Goal: Task Accomplishment & Management: Manage account settings

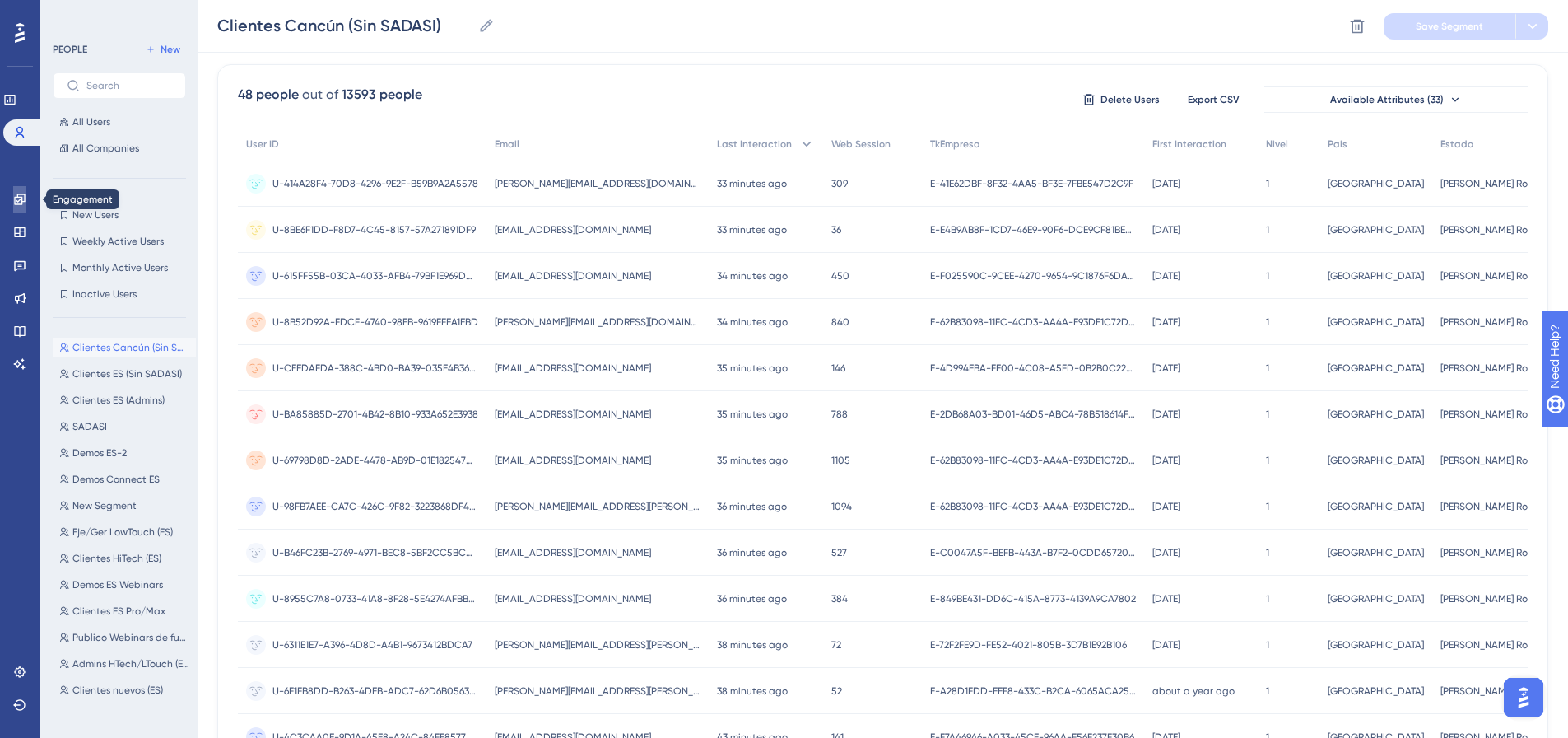
click at [20, 197] on icon at bounding box center [19, 198] width 11 height 11
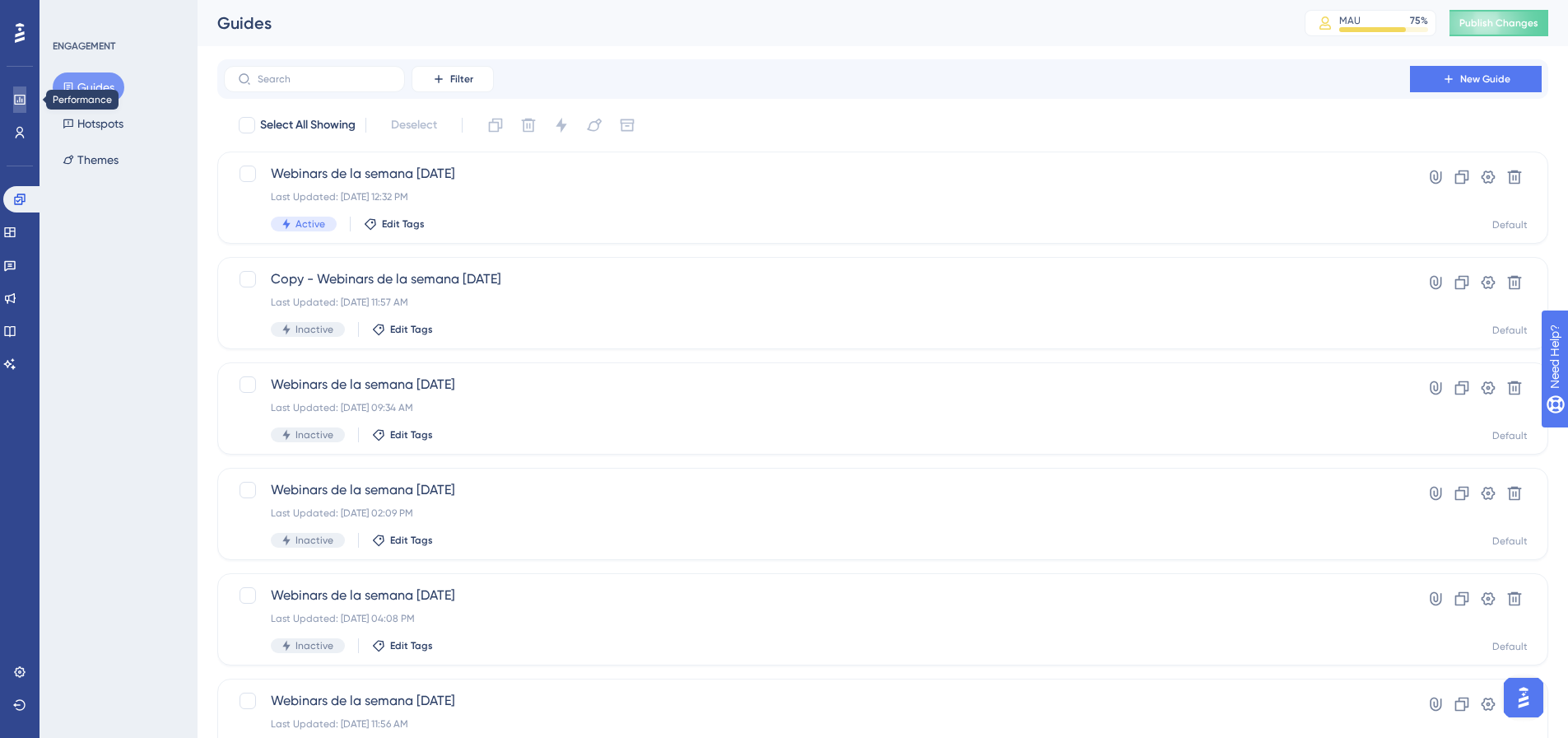
click at [22, 99] on icon at bounding box center [19, 99] width 11 height 10
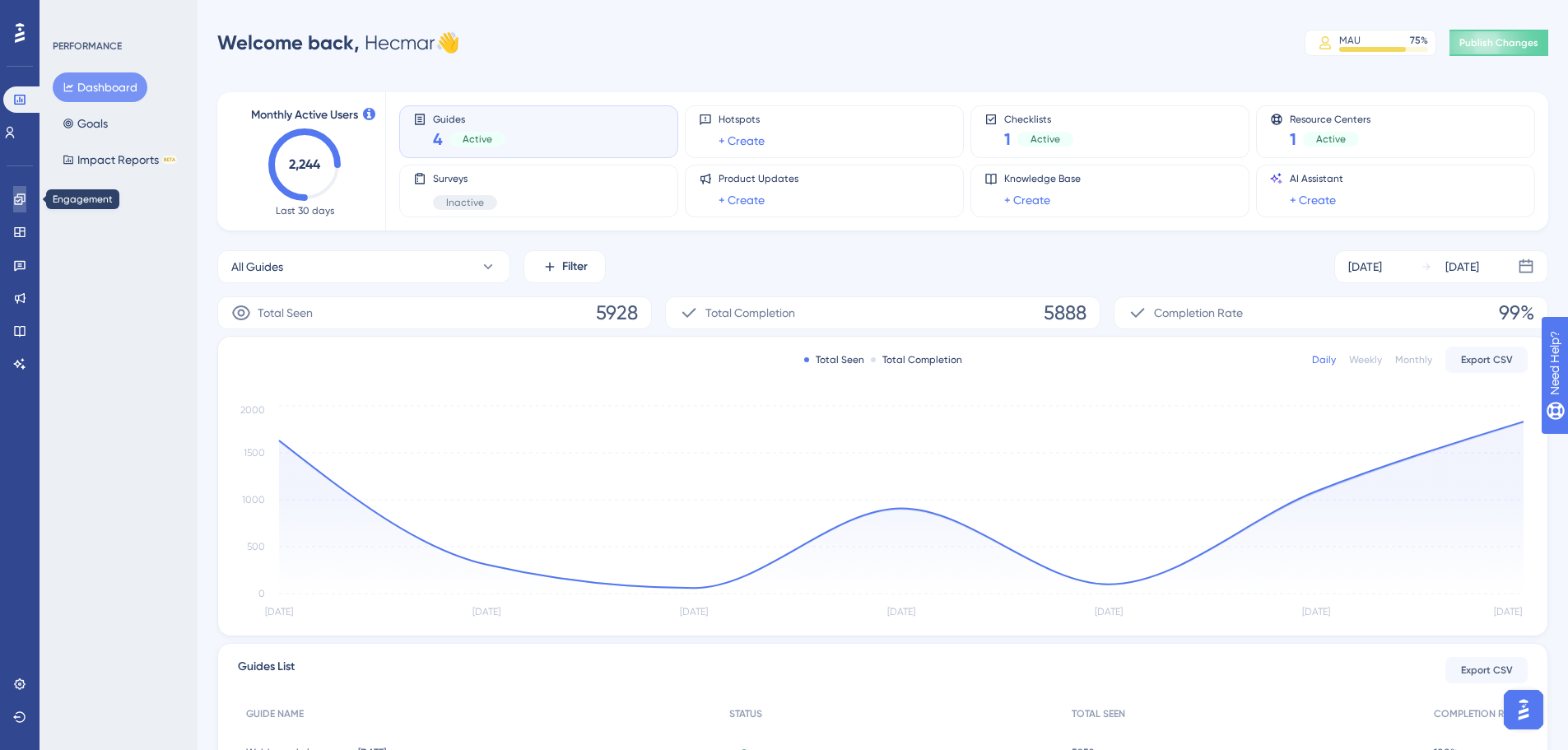
click at [26, 188] on link at bounding box center [19, 199] width 13 height 26
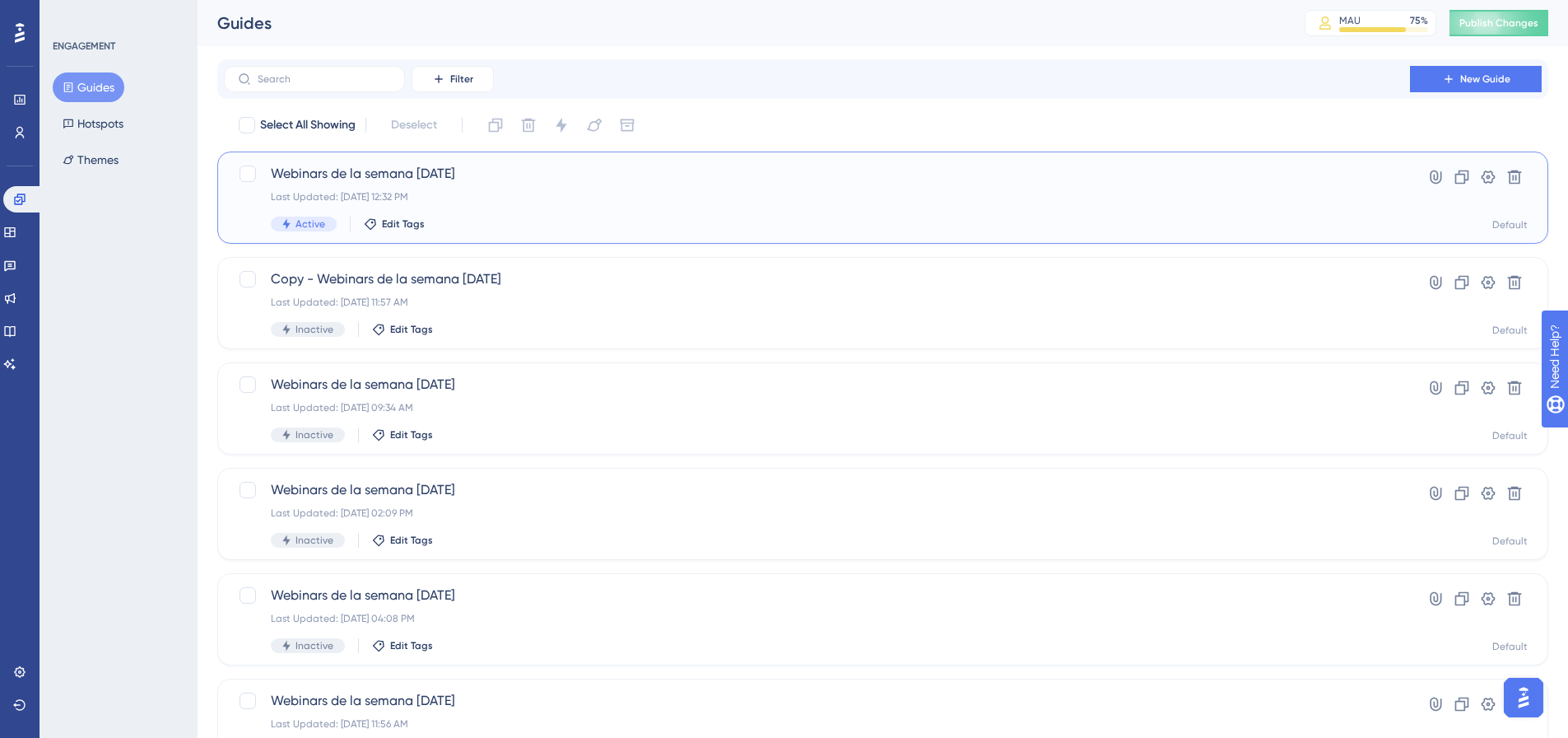
click at [548, 192] on div "Last Updated: Sep 18 2025, 12:32 PM" at bounding box center [817, 197] width 1092 height 13
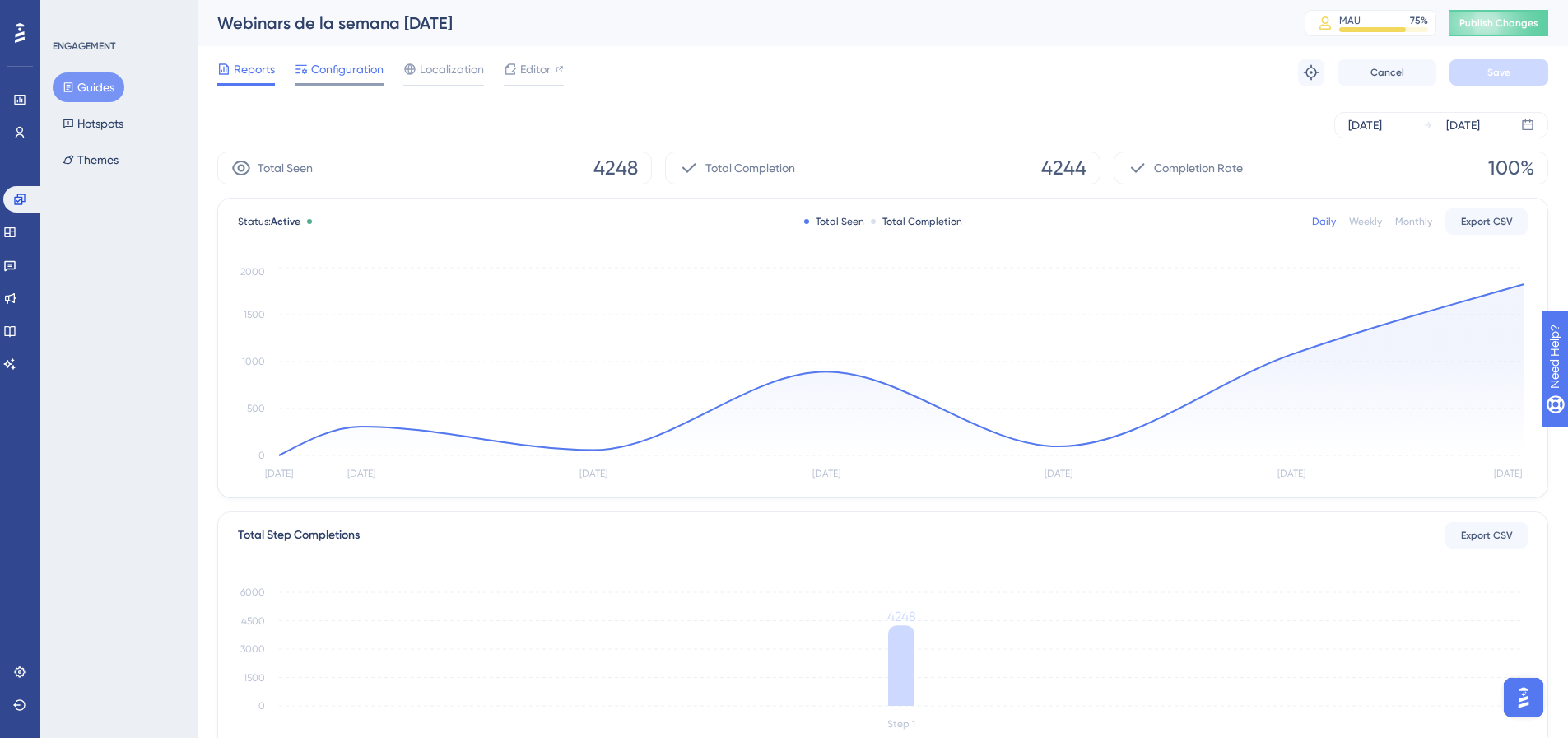
click at [341, 75] on span "Configuration" at bounding box center [347, 69] width 73 height 20
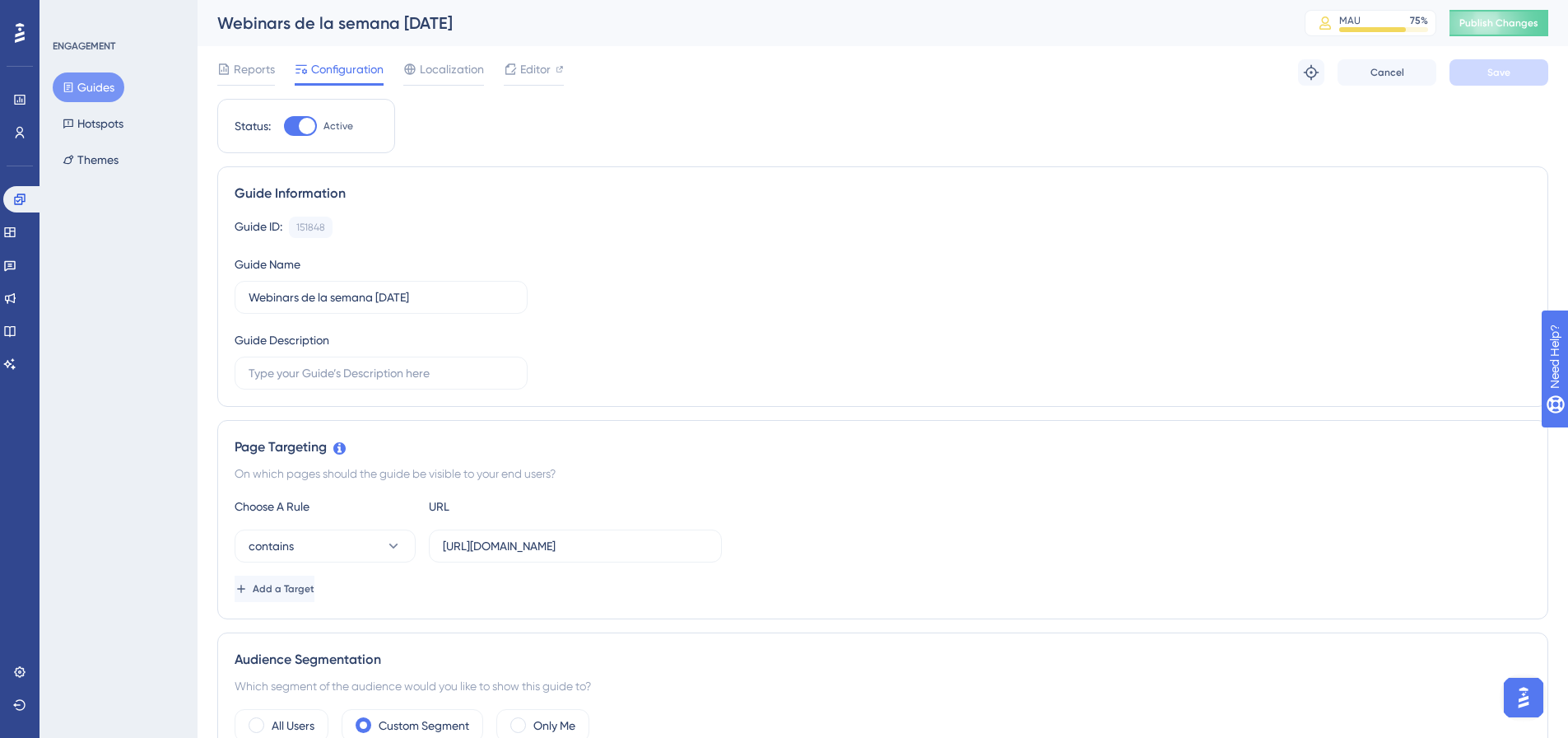
scroll to position [247, 0]
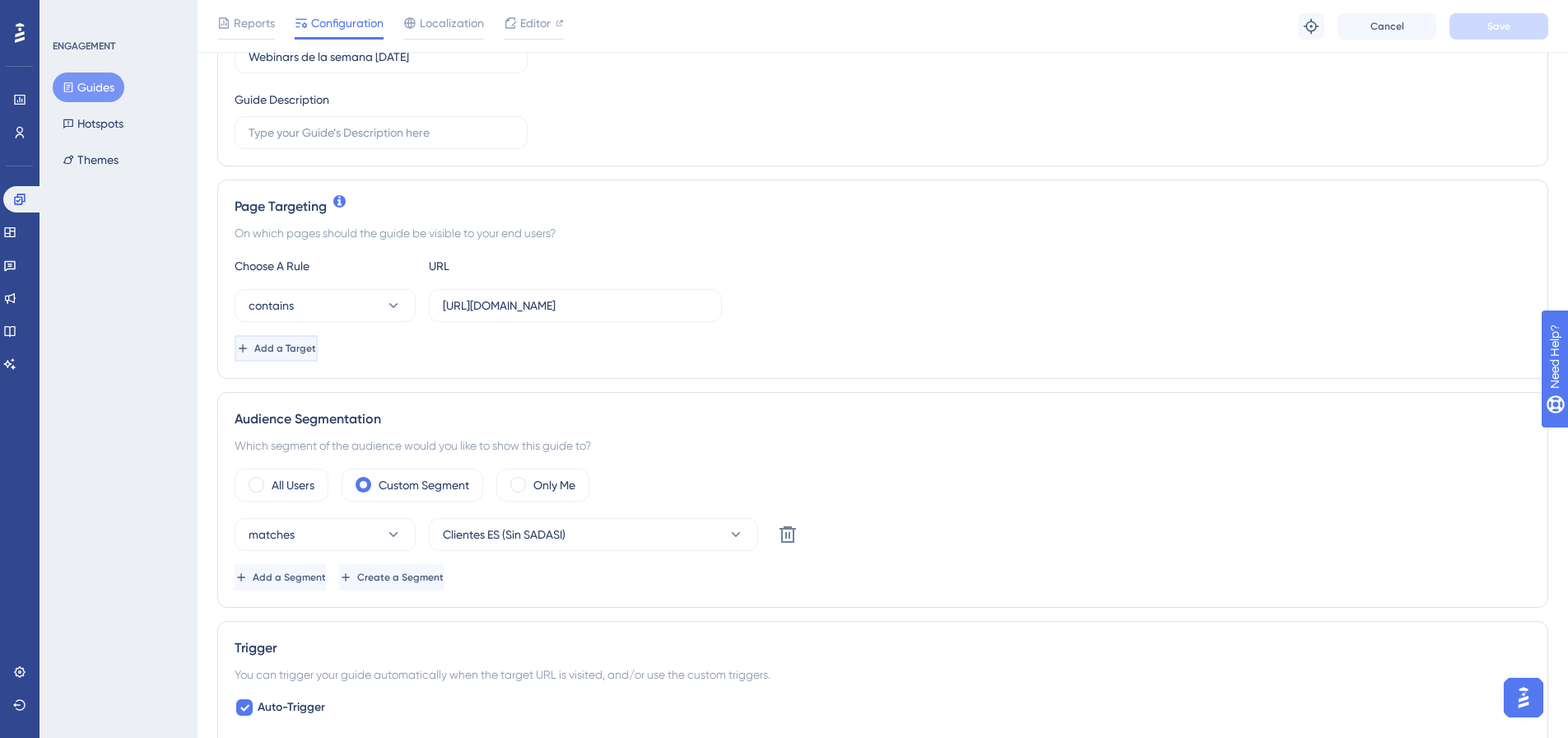
click at [316, 346] on span "Add a Target" at bounding box center [285, 348] width 61 height 13
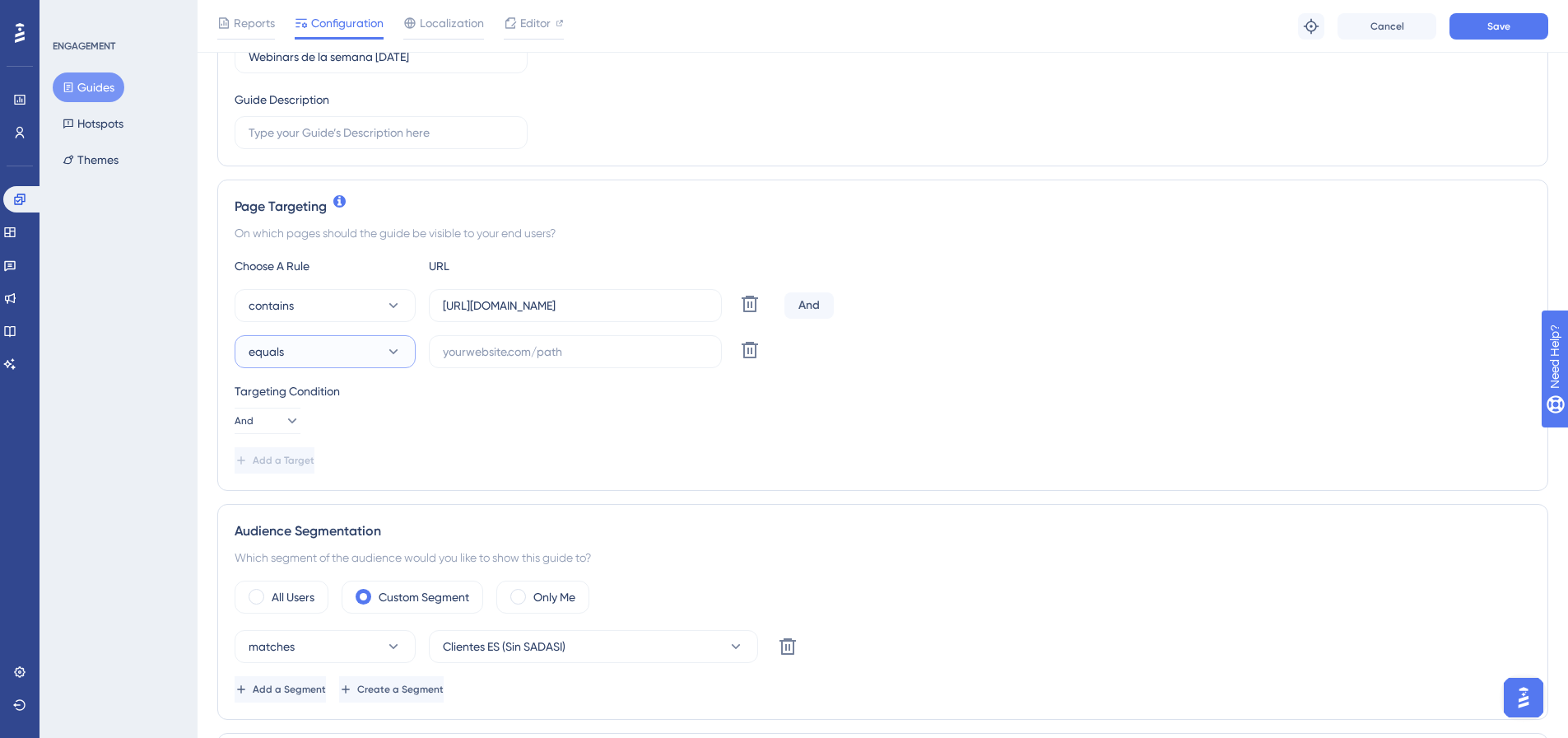
click at [353, 355] on button "equals" at bounding box center [325, 352] width 181 height 33
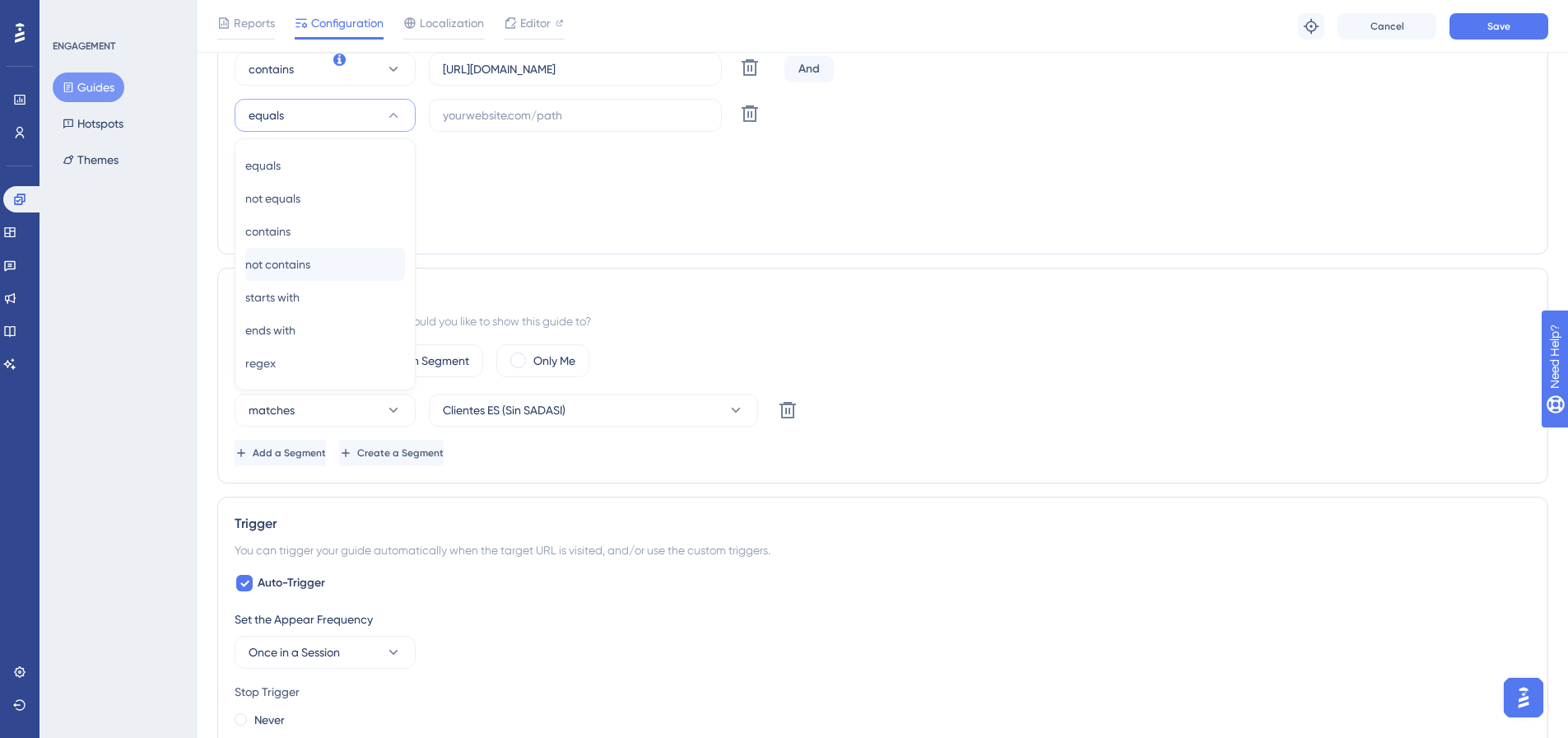
scroll to position [379, 0]
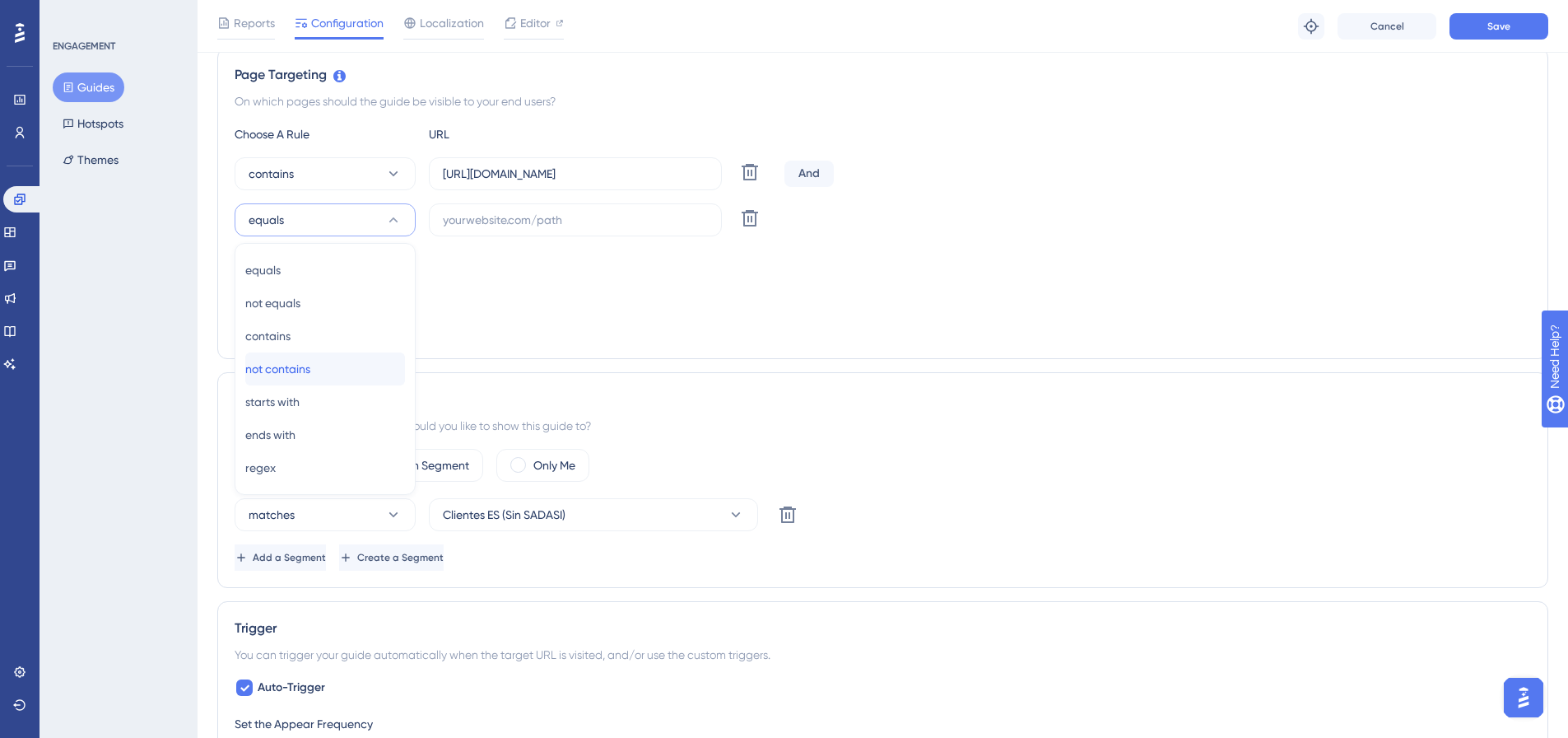
click at [311, 363] on span "not contains" at bounding box center [278, 369] width 65 height 20
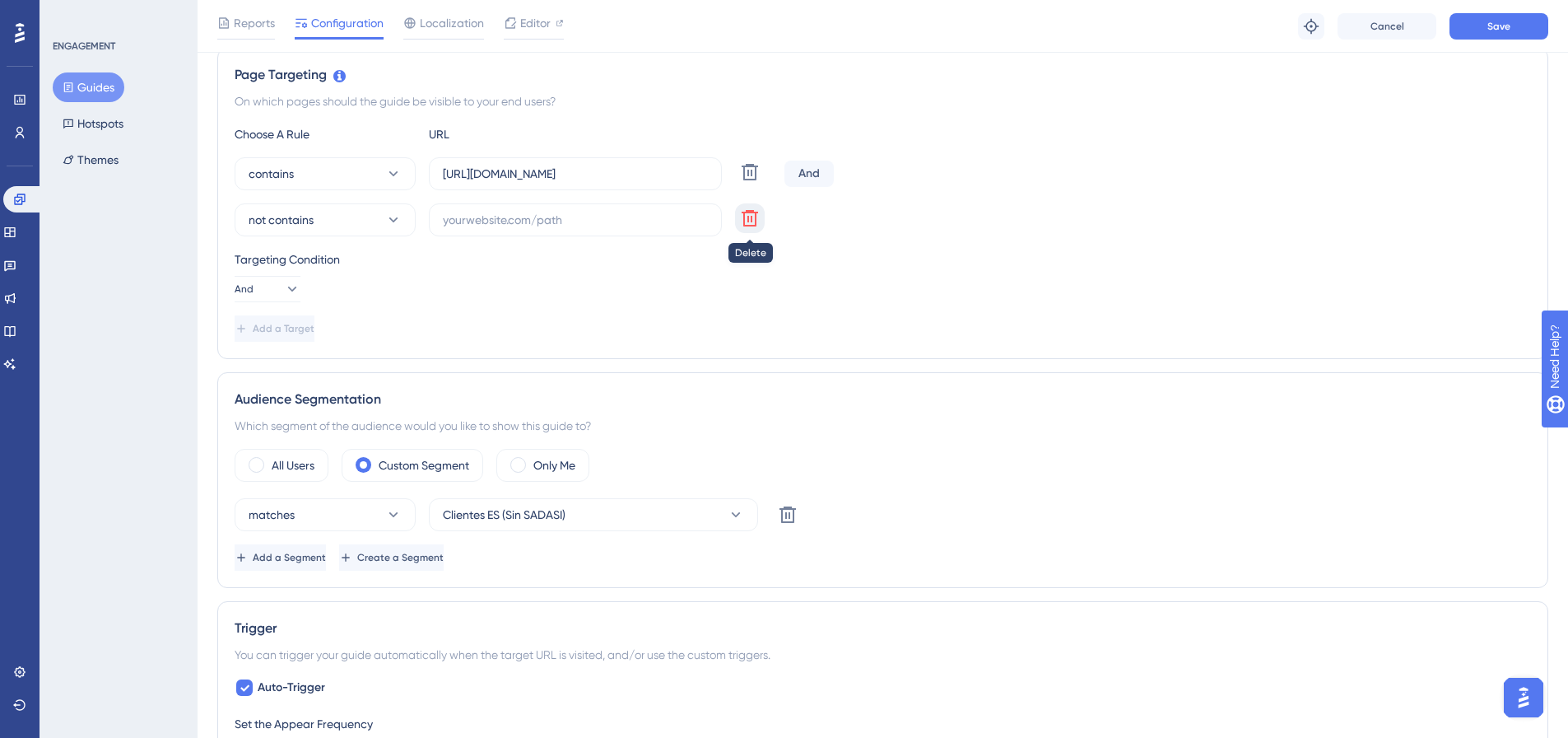
click at [747, 226] on icon at bounding box center [749, 218] width 17 height 17
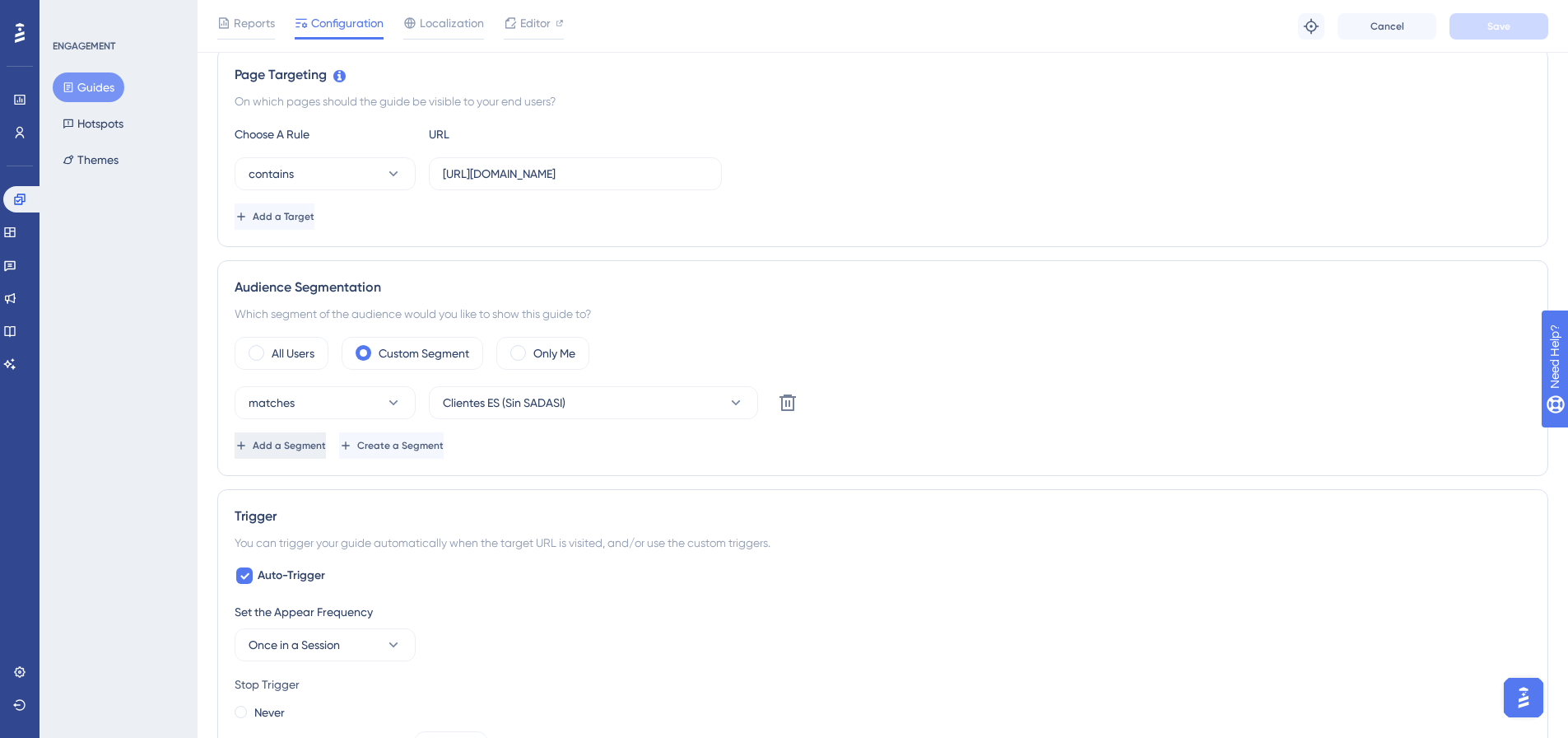
click at [326, 439] on span "Add a Segment" at bounding box center [289, 445] width 73 height 13
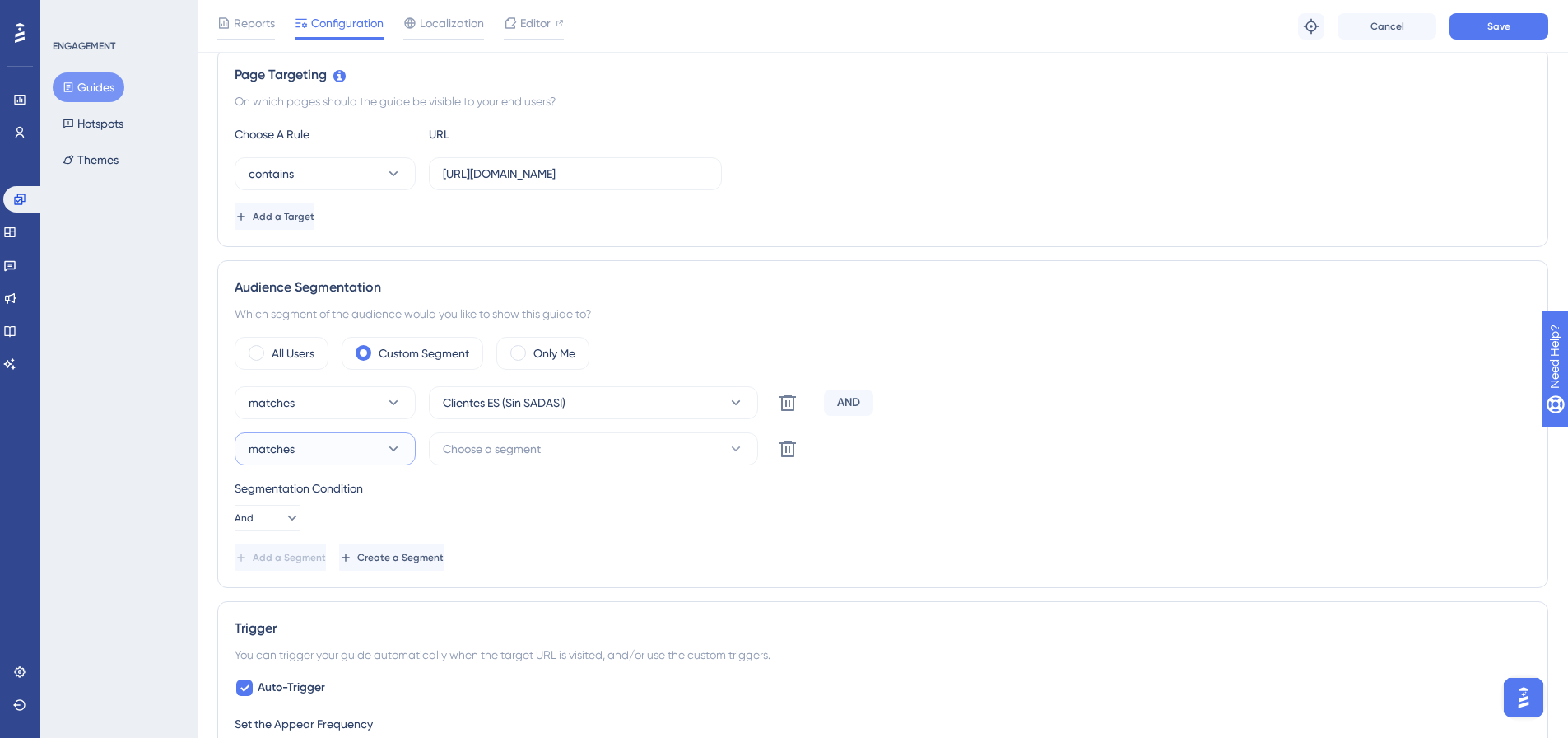
click at [406, 446] on button "matches" at bounding box center [325, 448] width 181 height 33
click at [337, 532] on div "doesn't match doesn't match" at bounding box center [326, 532] width 160 height 33
click at [585, 457] on button "Choose a segment" at bounding box center [593, 448] width 329 height 33
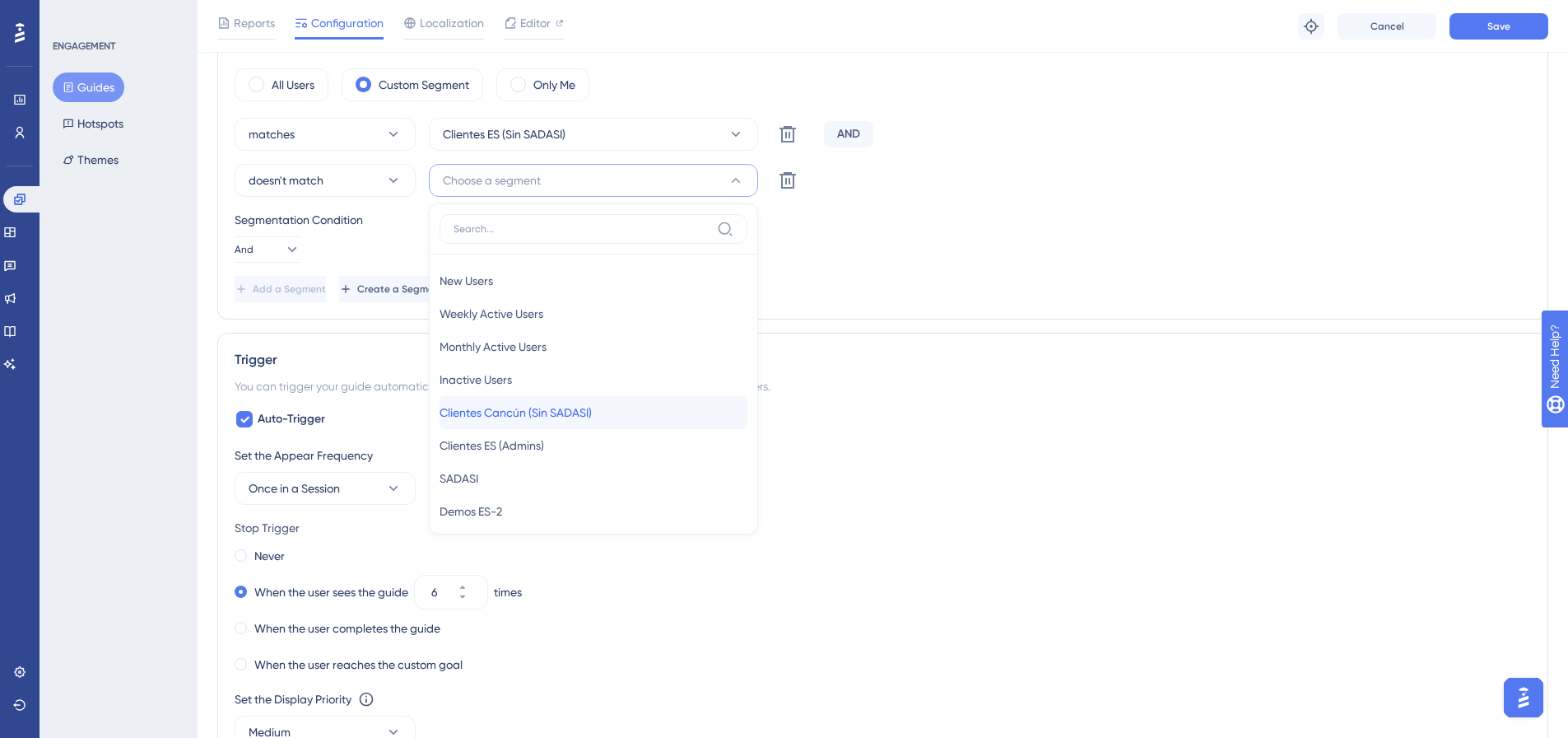
click at [591, 418] on span "Clientes Cancún (Sin SADASI)" at bounding box center [516, 412] width 153 height 20
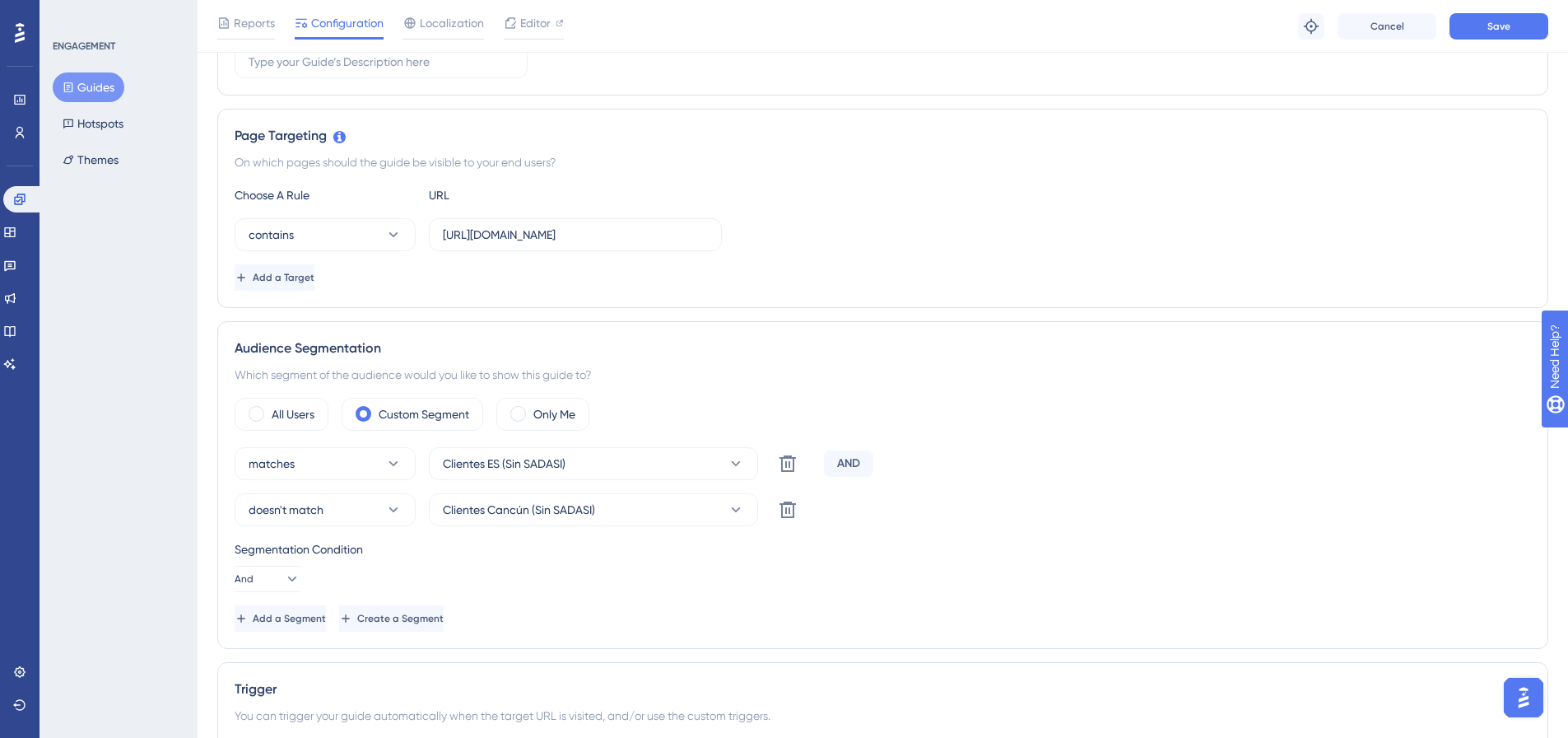
scroll to position [235, 0]
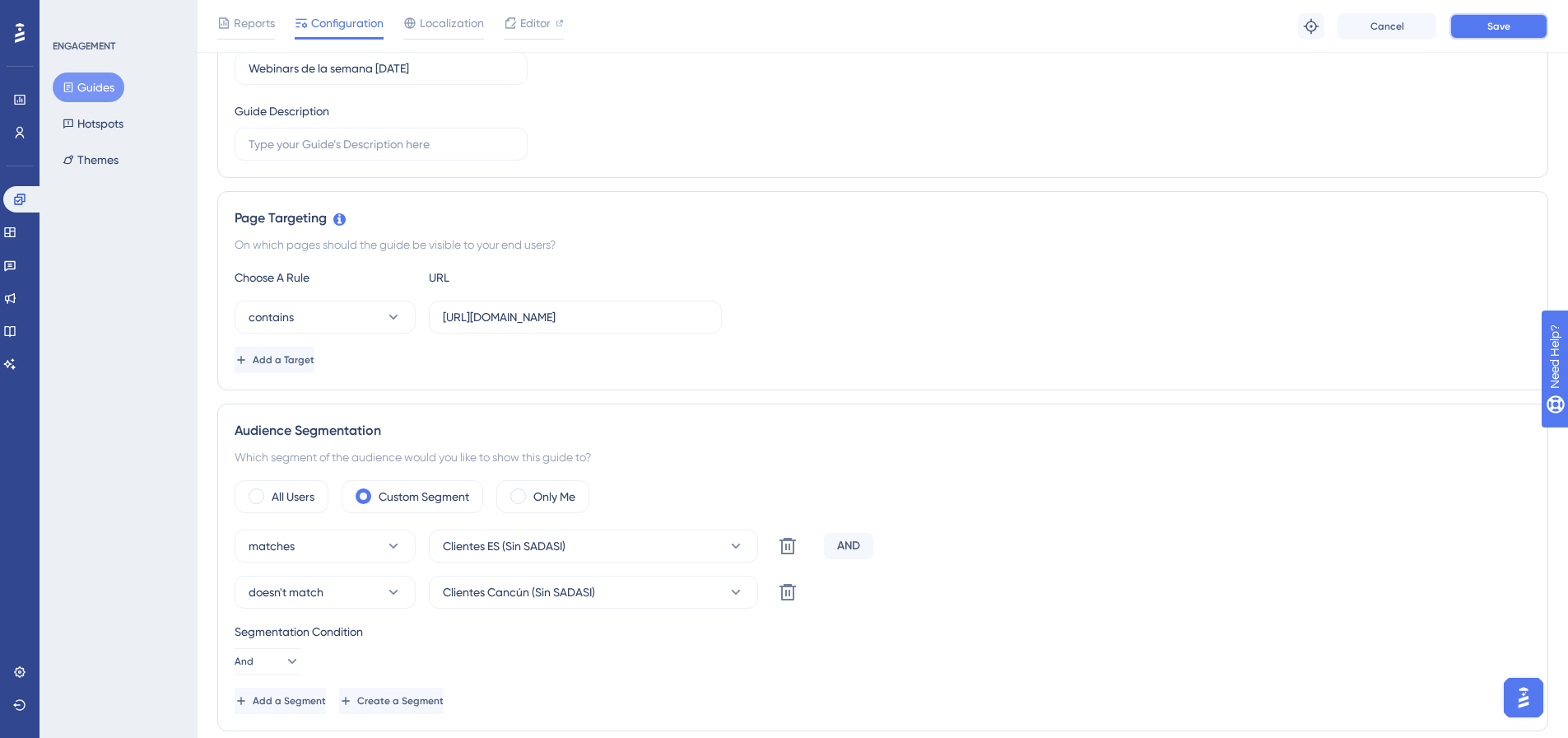
click at [1527, 32] on button "Save" at bounding box center [1499, 26] width 99 height 26
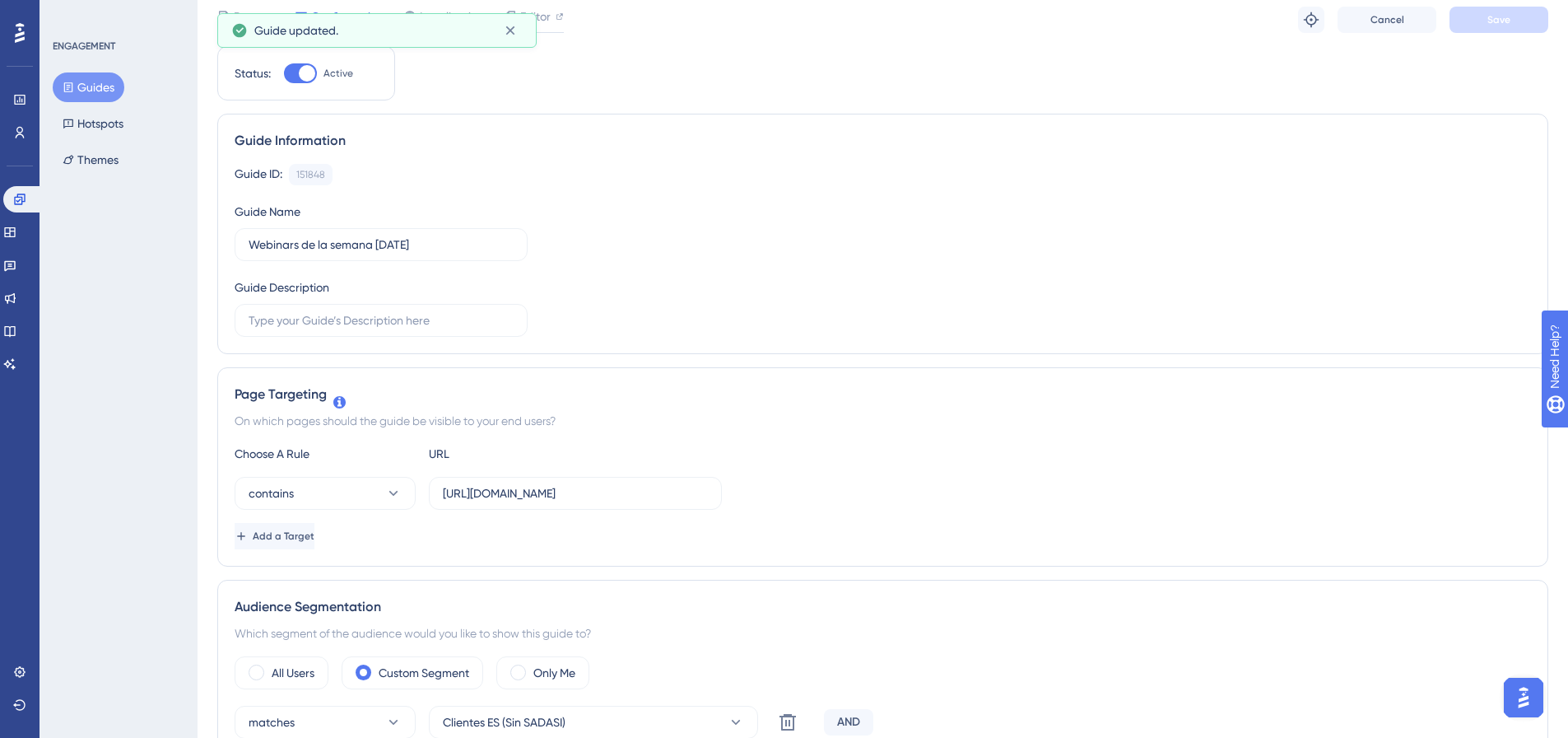
scroll to position [0, 0]
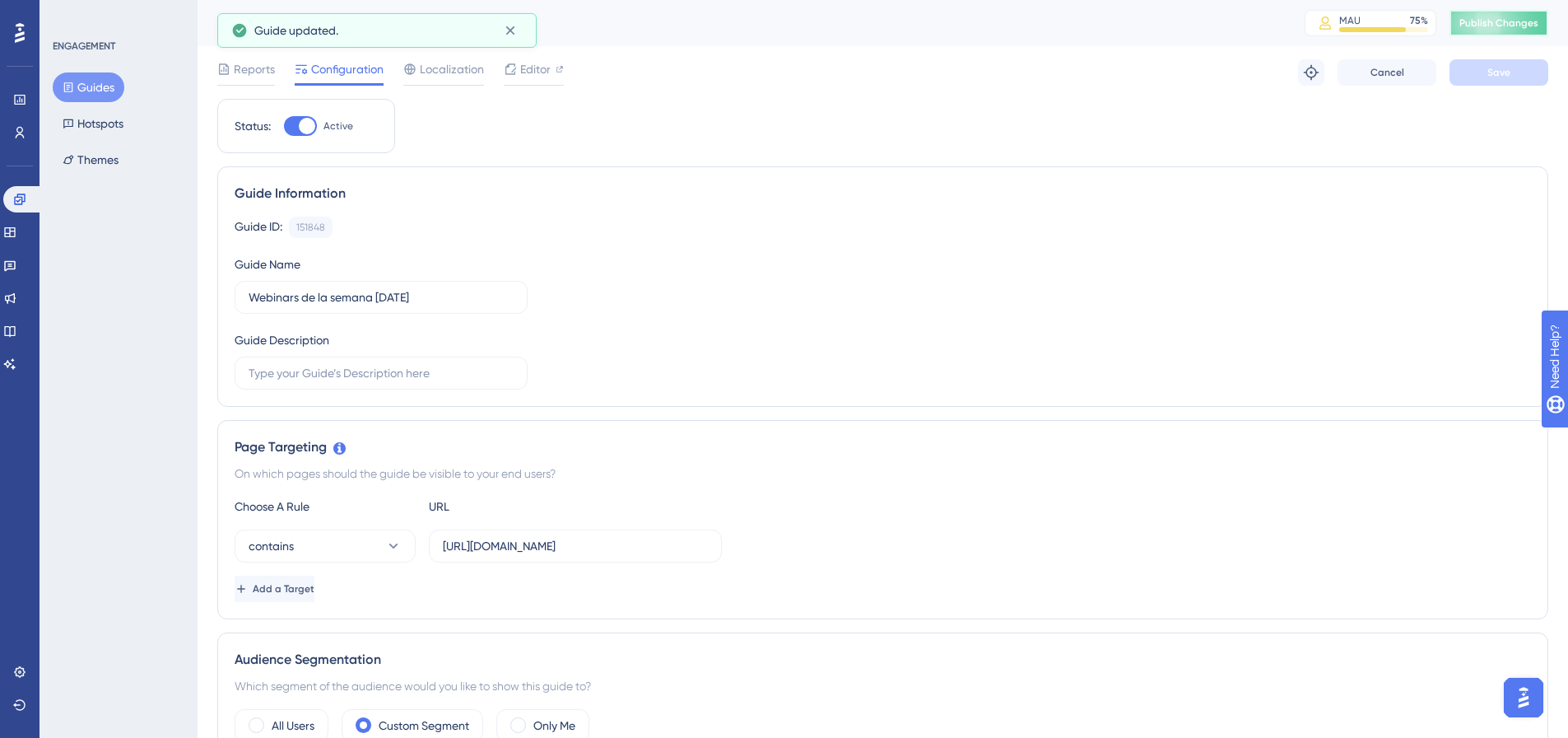
click at [1506, 33] on button "Publish Changes" at bounding box center [1499, 23] width 99 height 26
click at [25, 205] on icon at bounding box center [19, 199] width 13 height 13
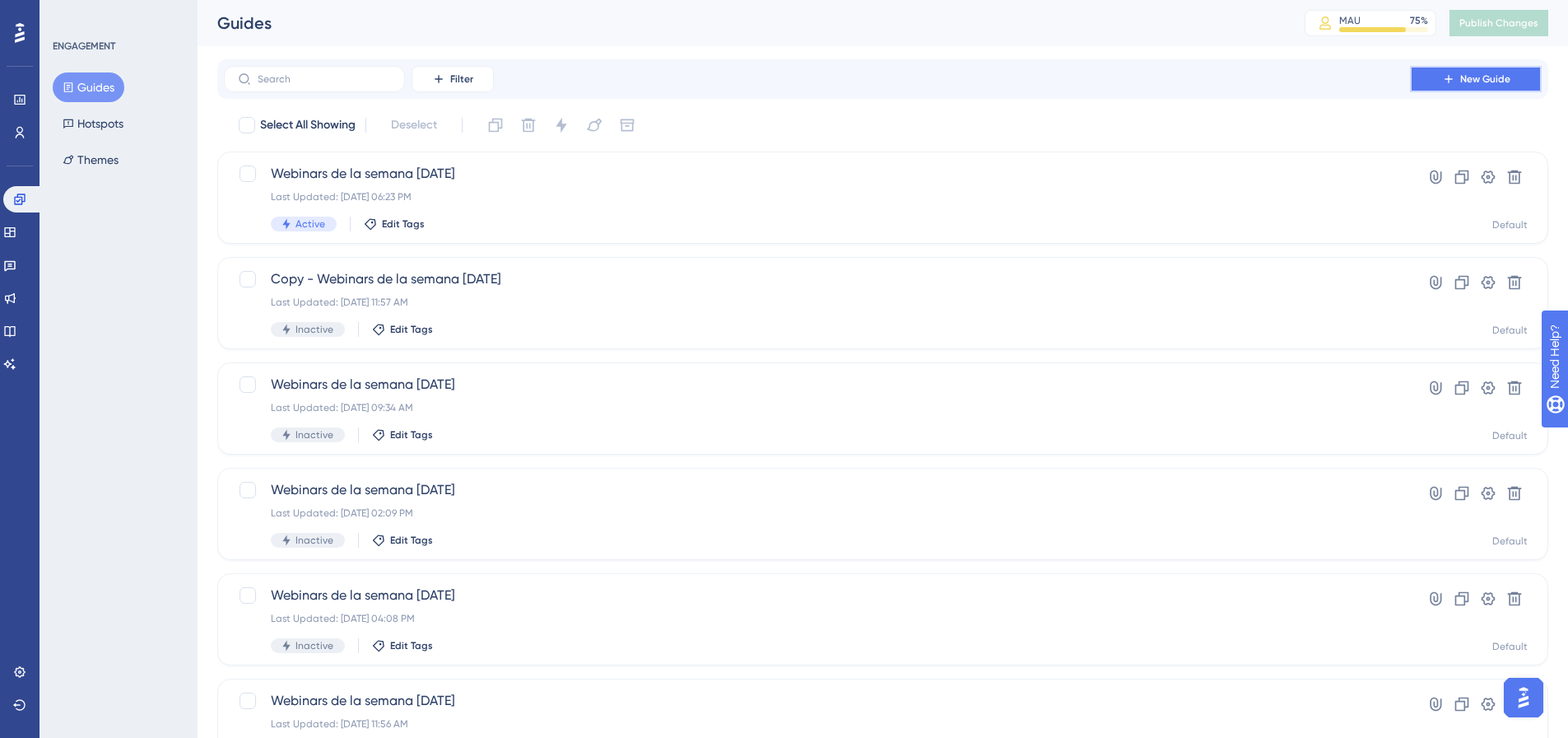
click at [1462, 73] on span "New Guide" at bounding box center [1485, 79] width 50 height 13
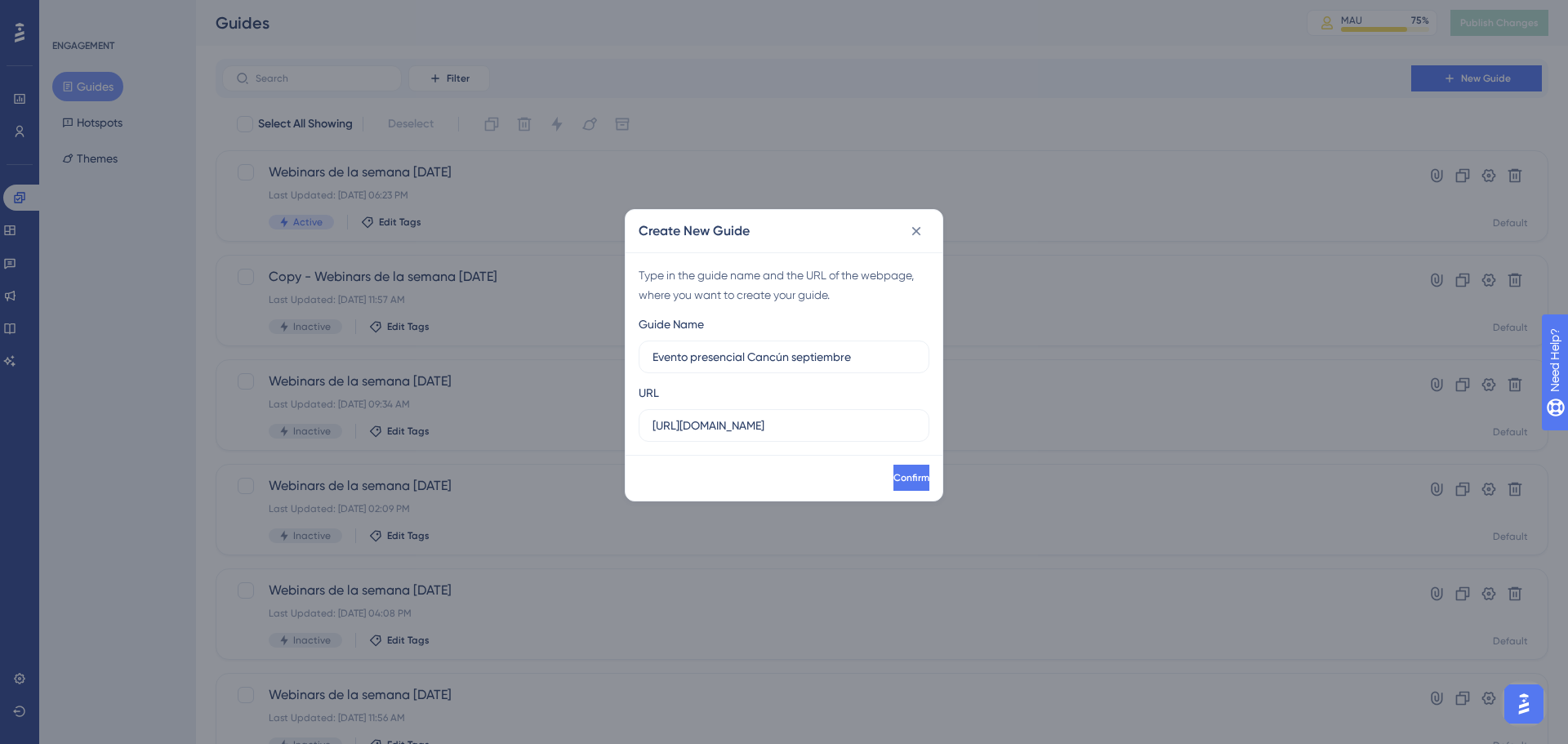
type input "Evento presencial Cancún septiembre"
click at [744, 432] on input "https://sandbox.salesup.com" at bounding box center [784, 425] width 263 height 18
paste input "uite.upnify.com/"
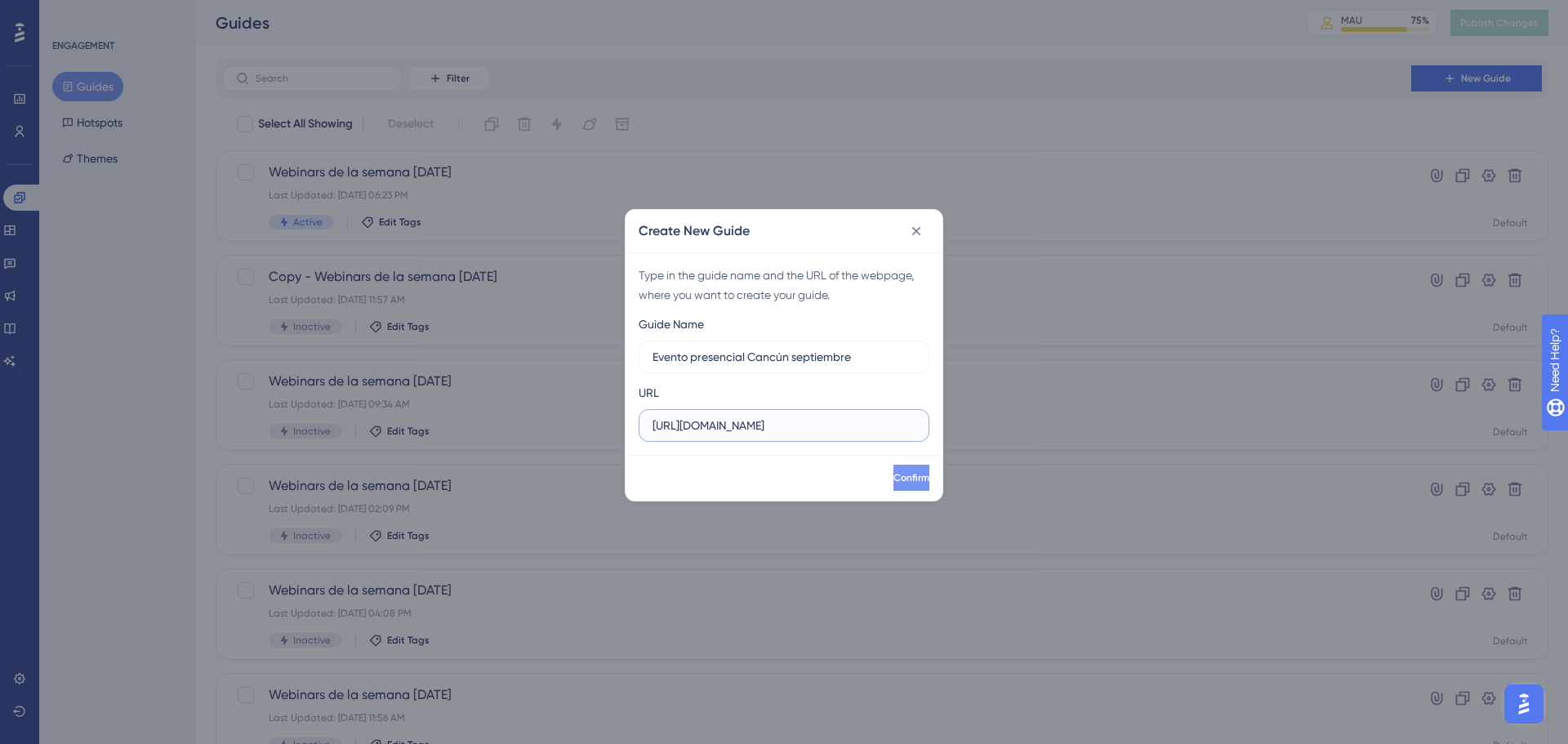
type input "[URL][DOMAIN_NAME]"
click at [893, 481] on span "Confirm" at bounding box center [911, 477] width 36 height 13
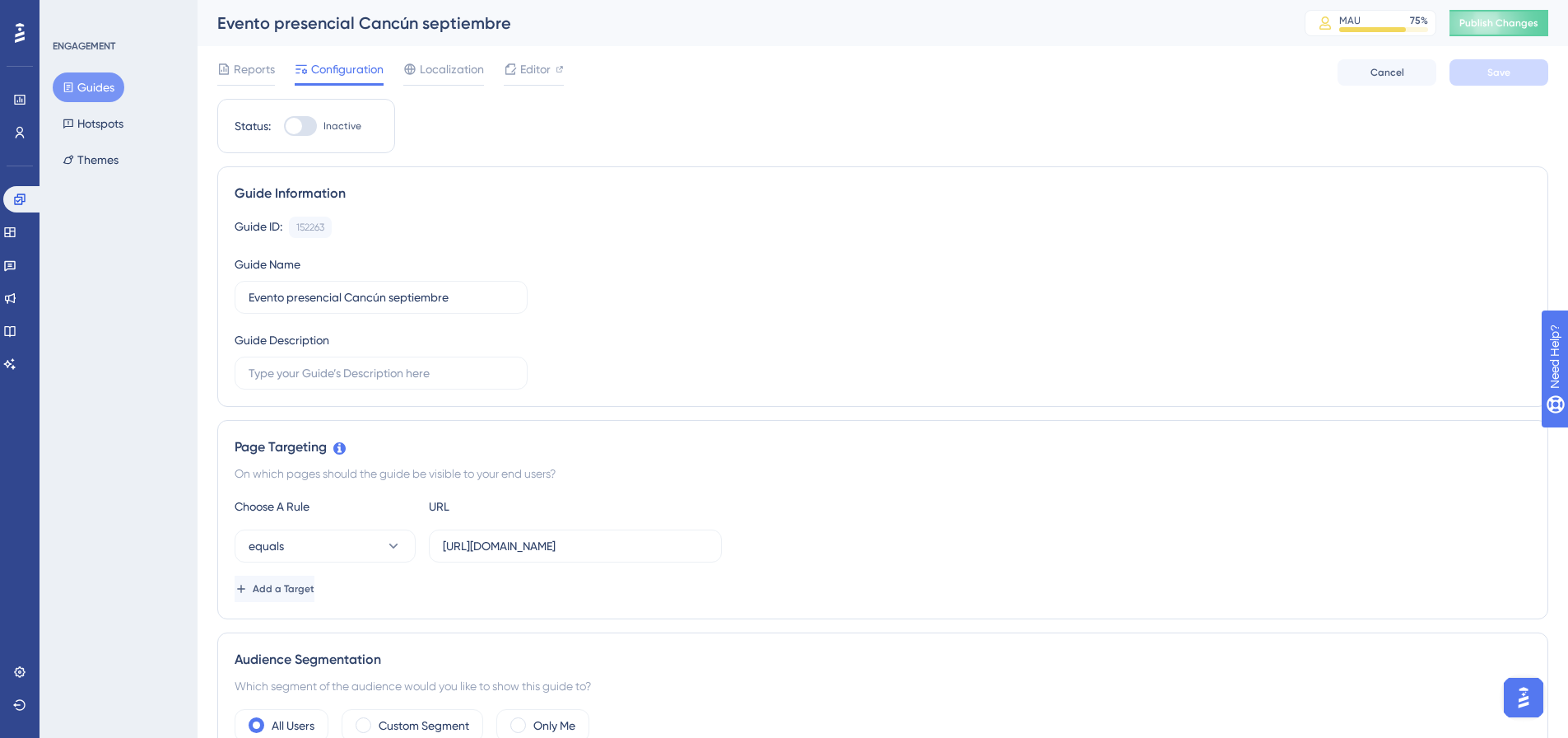
click at [1482, 41] on div "Evento presencial Cancún septiembre MAU 75 % Click to see add-on and upgrade op…" at bounding box center [883, 23] width 1371 height 47
click at [1499, 33] on button "Publish Changes" at bounding box center [1499, 23] width 99 height 26
click at [521, 76] on span "Editor" at bounding box center [535, 69] width 31 height 20
click at [1505, 25] on span "Publish Changes" at bounding box center [1499, 23] width 79 height 13
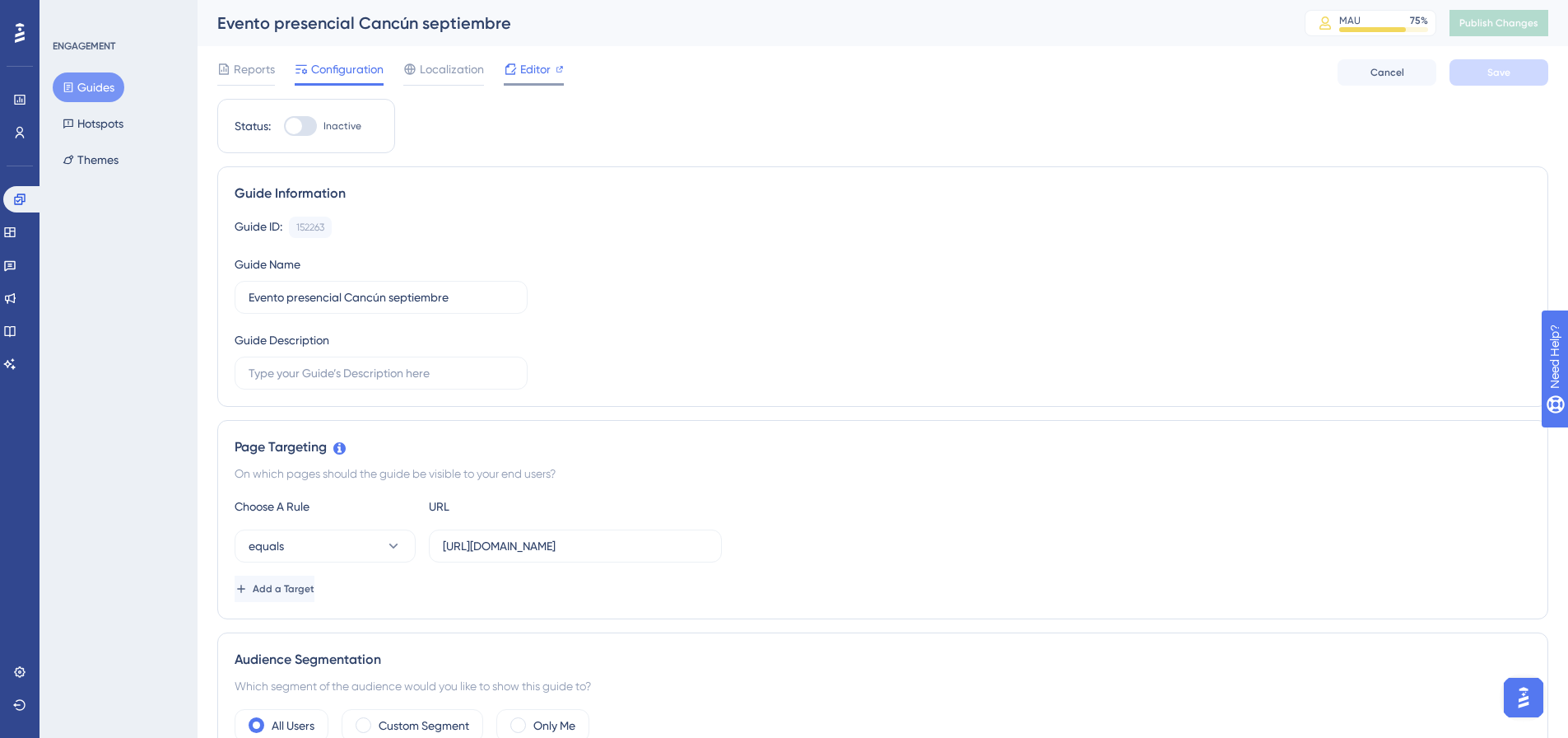
click at [550, 72] on span "Editor" at bounding box center [535, 69] width 31 height 20
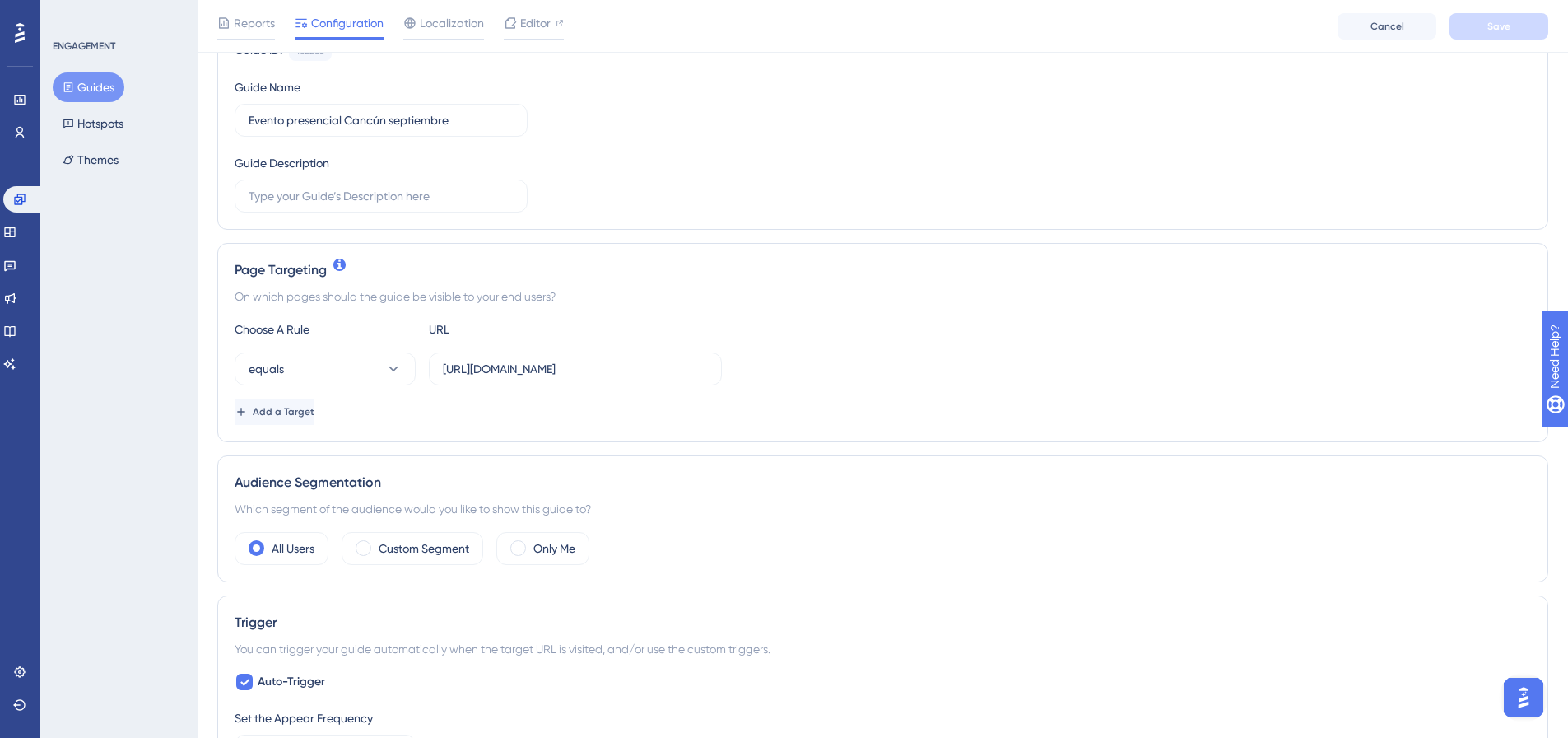
scroll to position [247, 0]
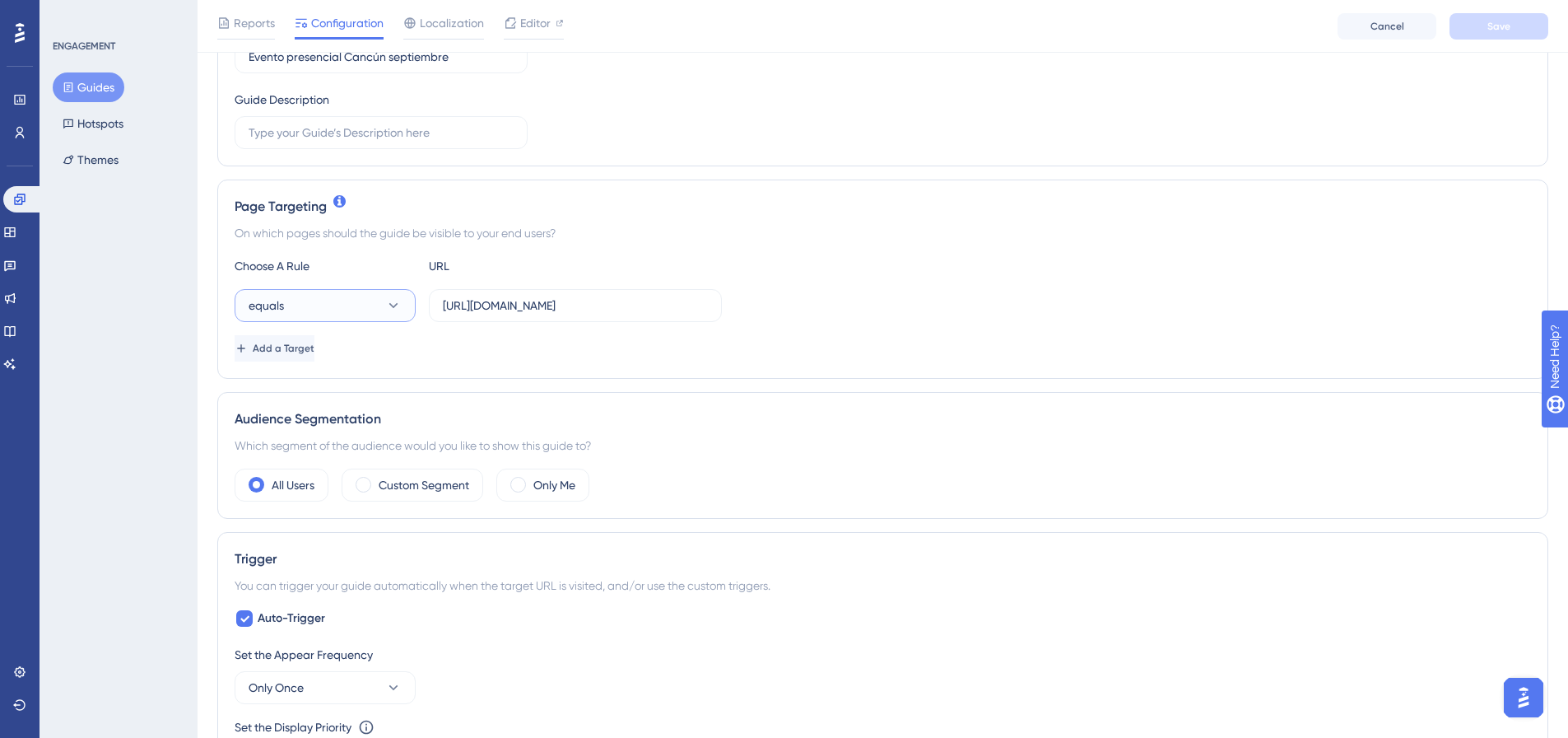
click at [356, 312] on button "equals" at bounding box center [325, 305] width 181 height 33
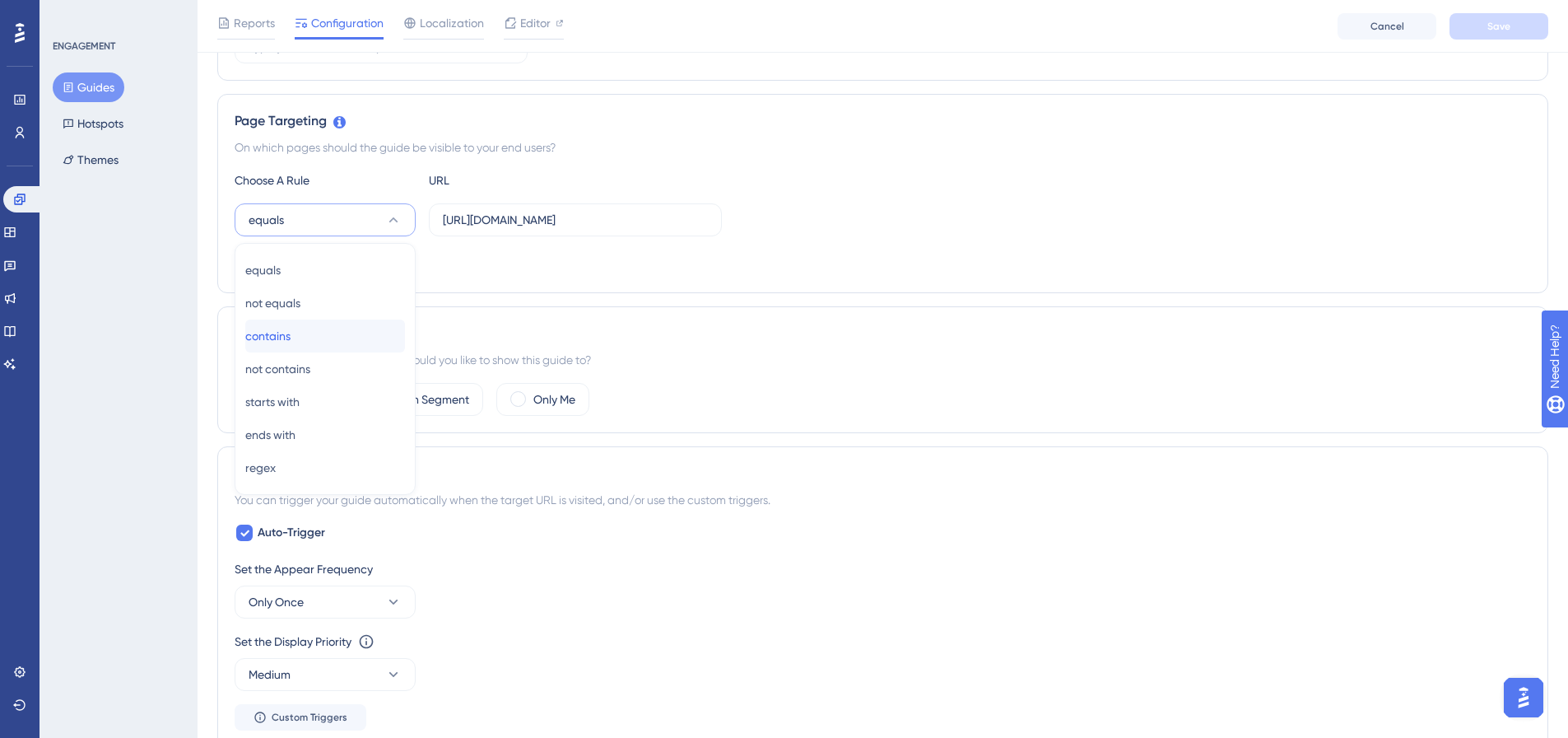
click at [311, 327] on div "contains contains" at bounding box center [326, 336] width 160 height 33
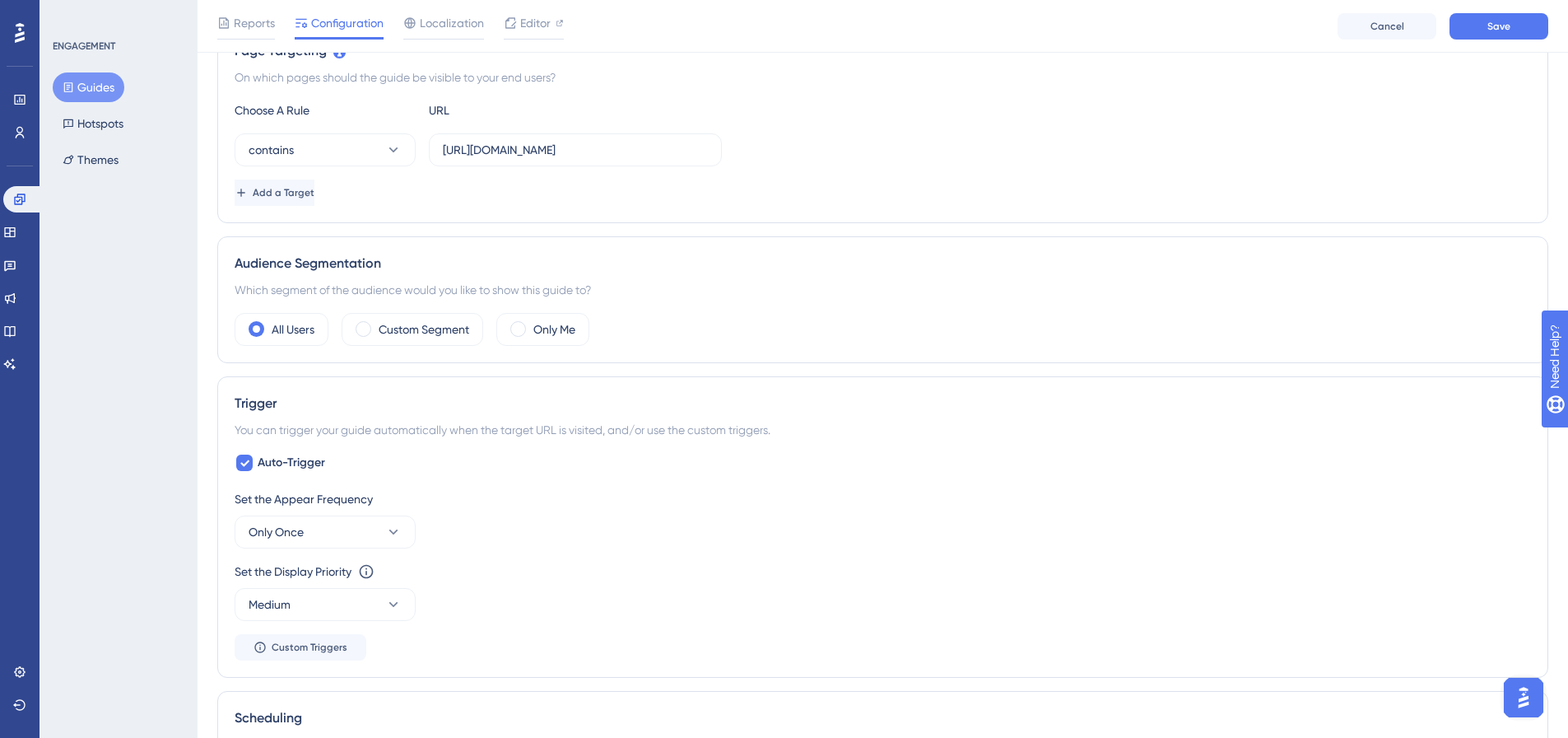
scroll to position [412, 0]
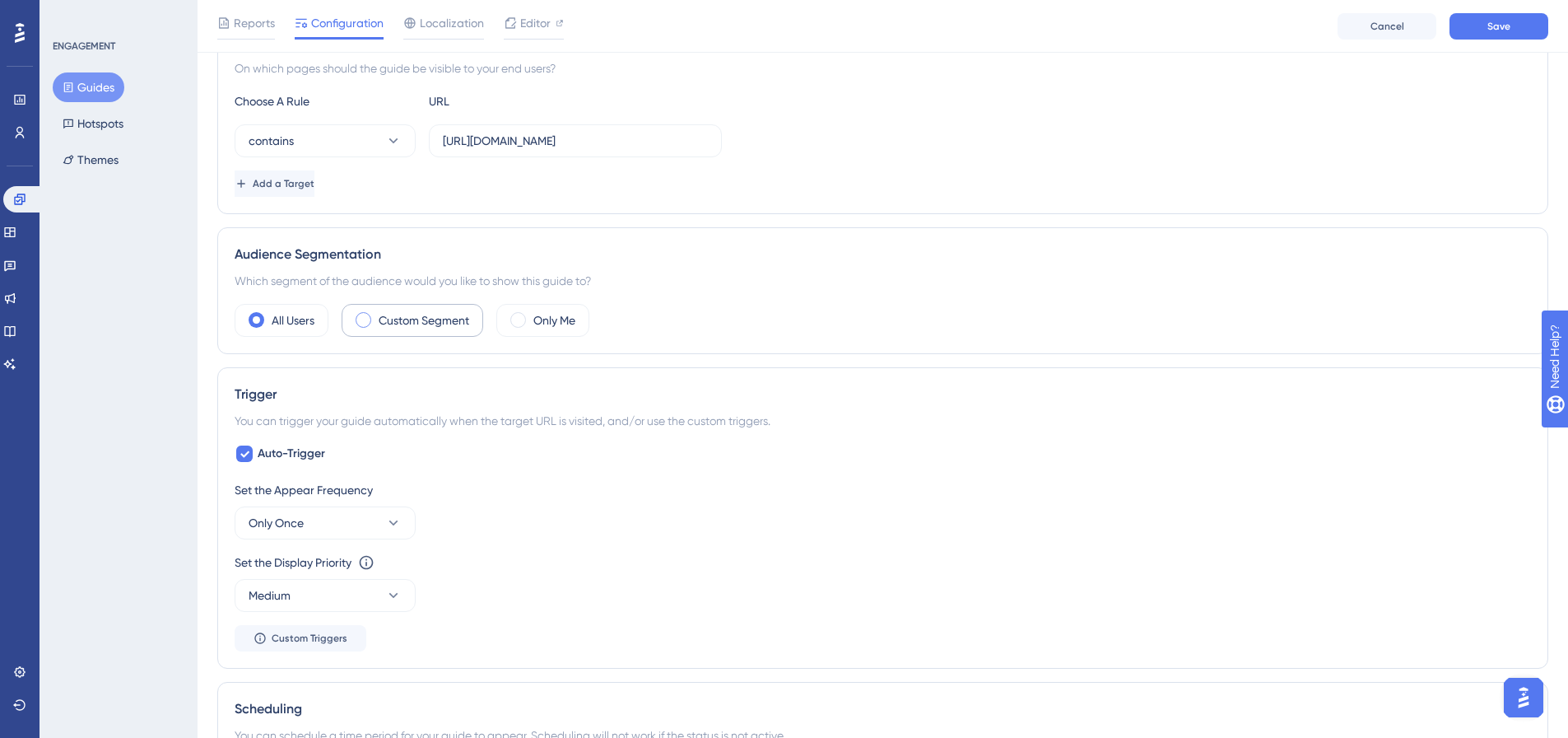
click at [436, 320] on label "Custom Segment" at bounding box center [424, 320] width 90 height 20
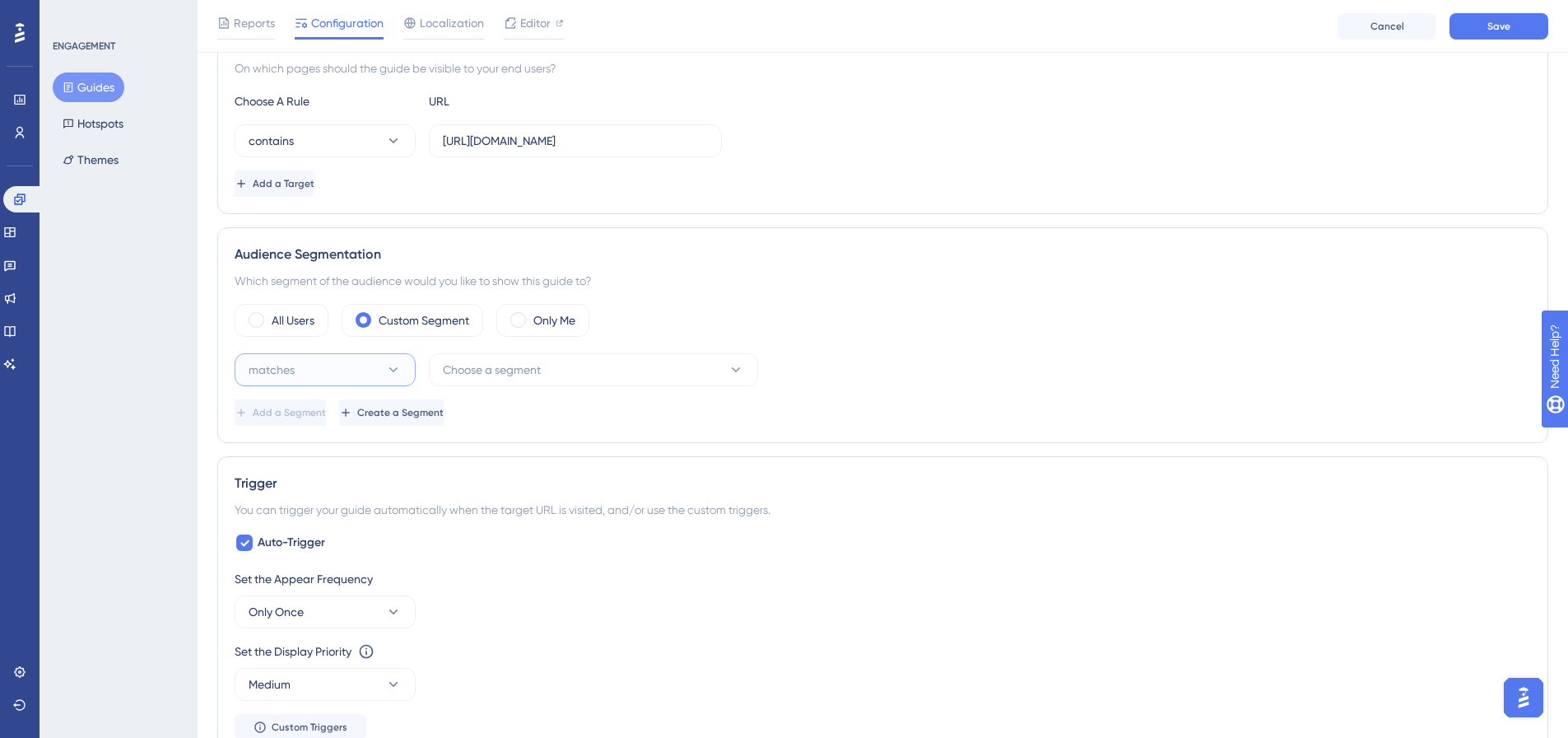
click at [368, 363] on button "matches" at bounding box center [325, 369] width 181 height 33
click at [333, 408] on div "matches matches" at bounding box center [326, 420] width 160 height 33
click at [628, 376] on button "Choose a segment" at bounding box center [593, 369] width 329 height 33
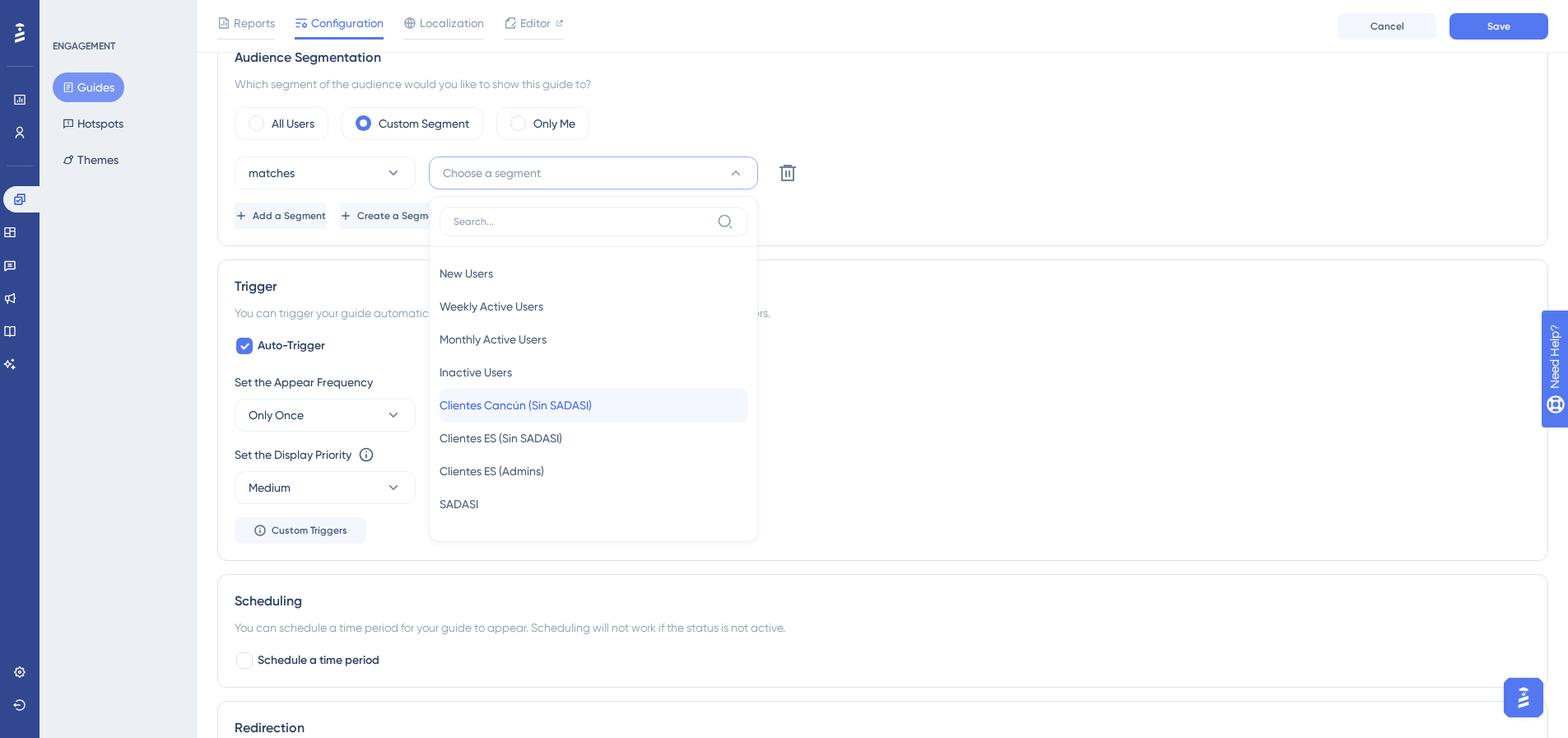
click at [571, 404] on span "Clientes Cancún (Sin SADASI)" at bounding box center [516, 405] width 153 height 20
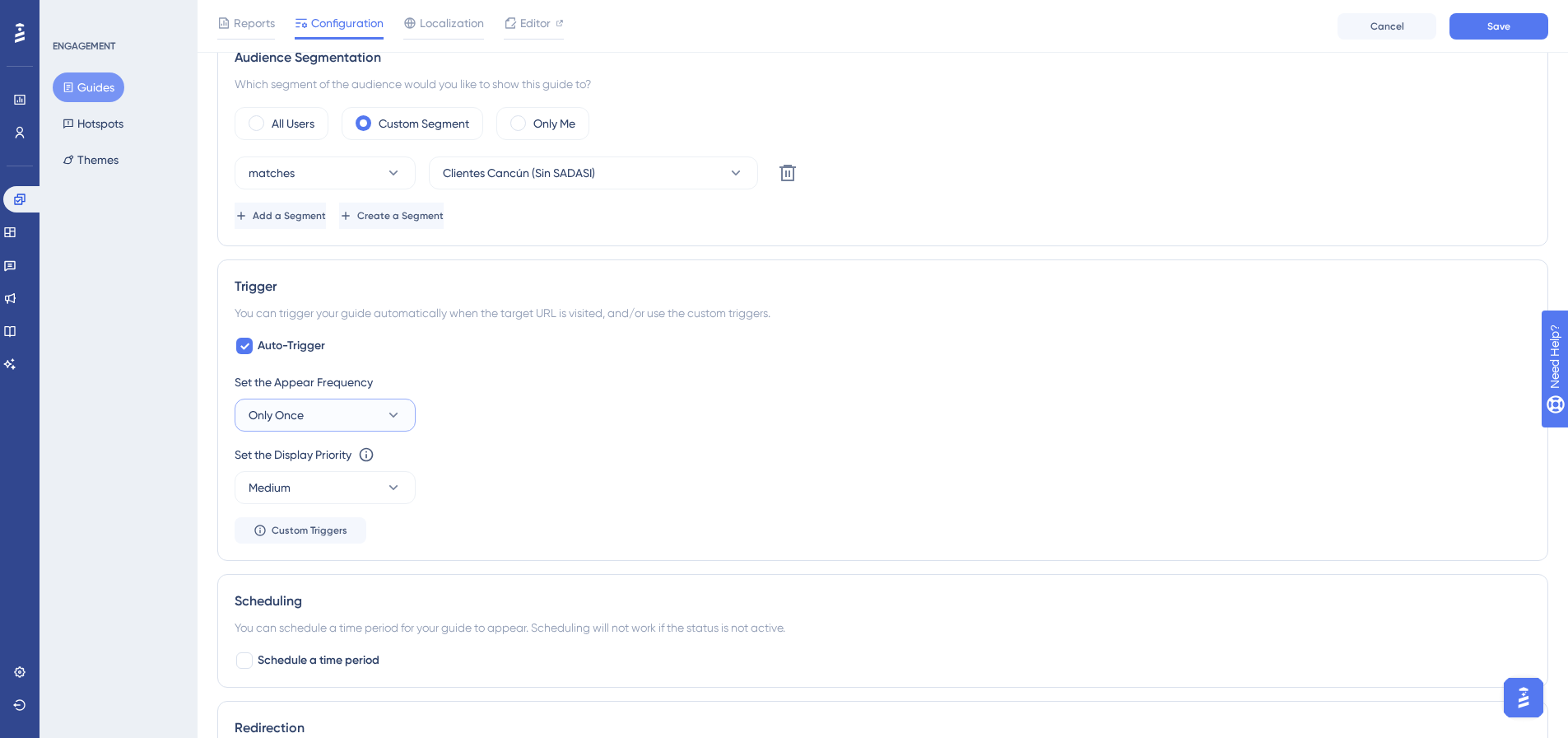
click at [357, 416] on button "Only Once" at bounding box center [325, 415] width 181 height 33
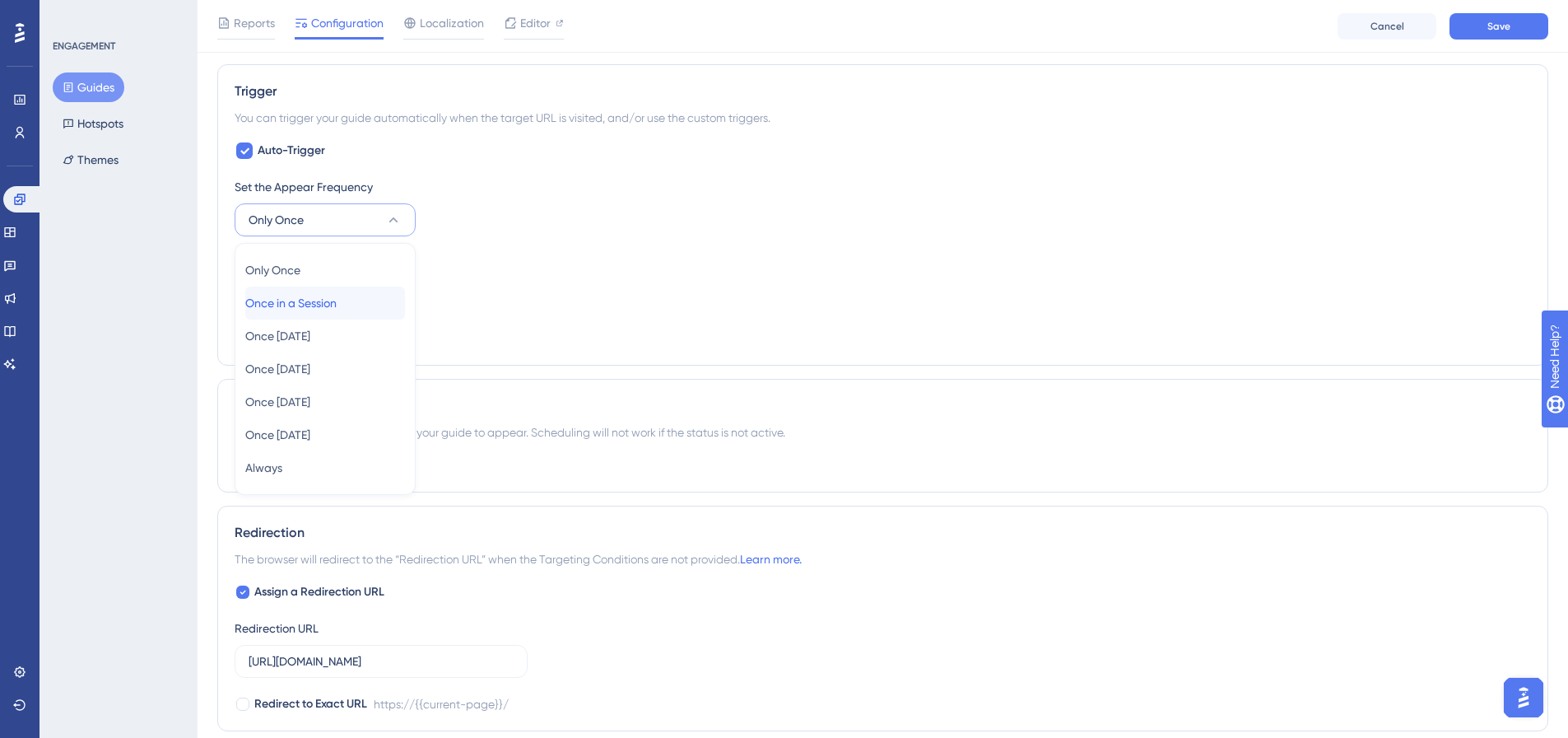
click at [366, 308] on div "Once in a Session Once in a Session" at bounding box center [326, 303] width 160 height 33
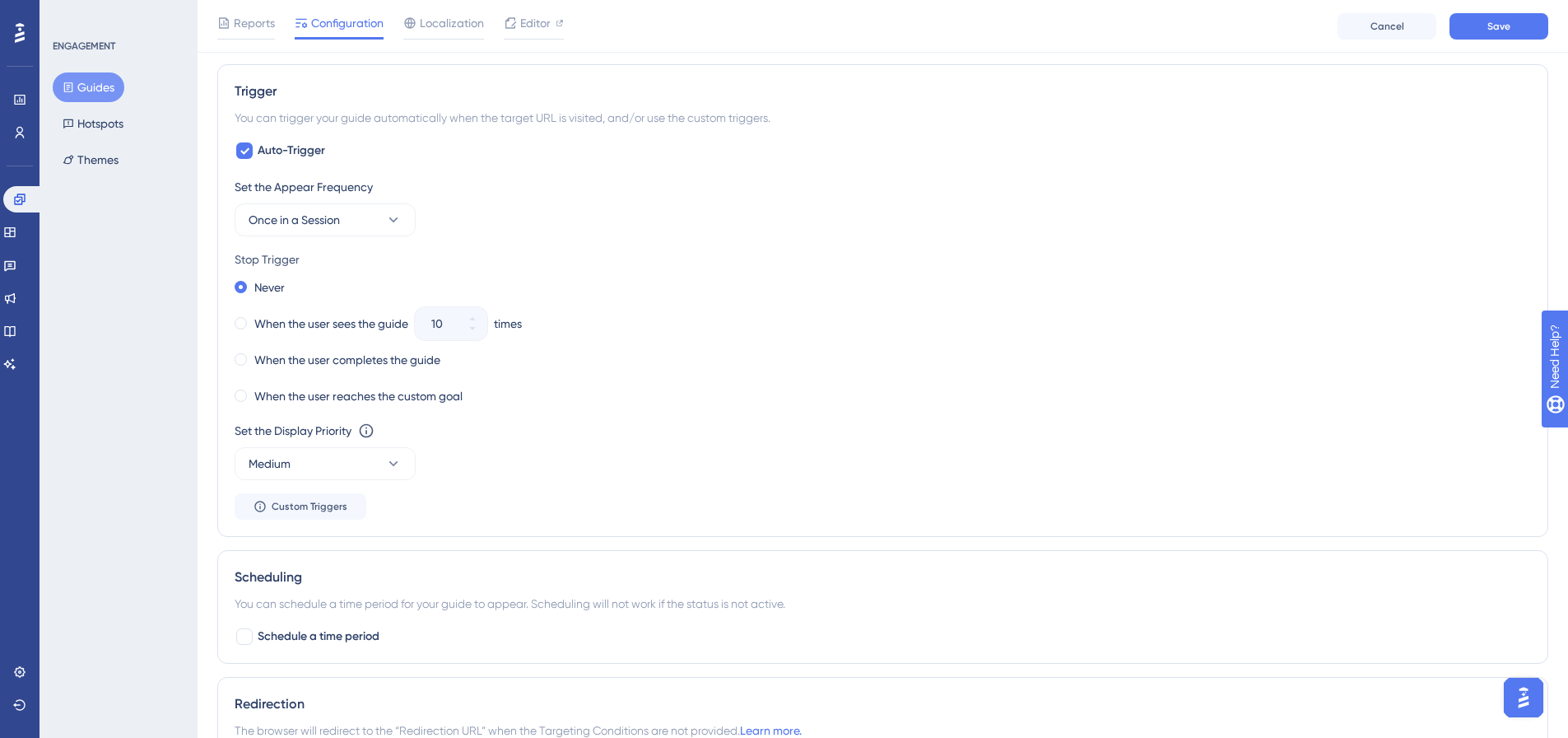
drag, startPoint x: 283, startPoint y: 319, endPoint x: 491, endPoint y: 322, distance: 208.0
click at [283, 321] on label "When the user sees the guide" at bounding box center [331, 323] width 154 height 20
click at [483, 332] on button "10" at bounding box center [473, 332] width 30 height 17
click at [483, 332] on button "9" at bounding box center [473, 332] width 30 height 17
click at [483, 332] on button "8" at bounding box center [473, 332] width 30 height 17
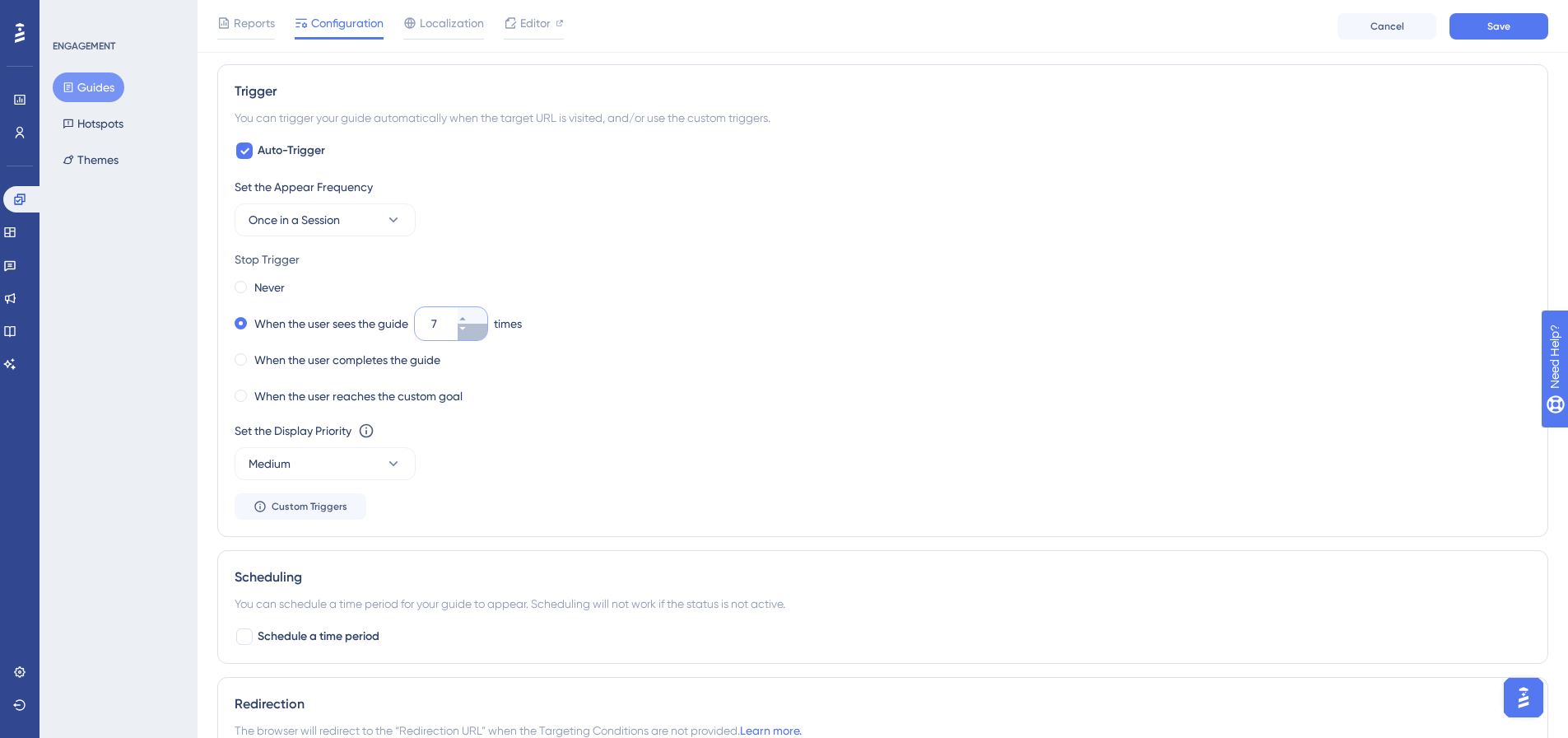
click at [483, 332] on button "7" at bounding box center [473, 332] width 30 height 17
click at [483, 332] on button "6" at bounding box center [473, 332] width 30 height 17
click at [483, 332] on button "5" at bounding box center [473, 332] width 30 height 17
click at [483, 332] on button "4" at bounding box center [473, 332] width 30 height 17
type input "3"
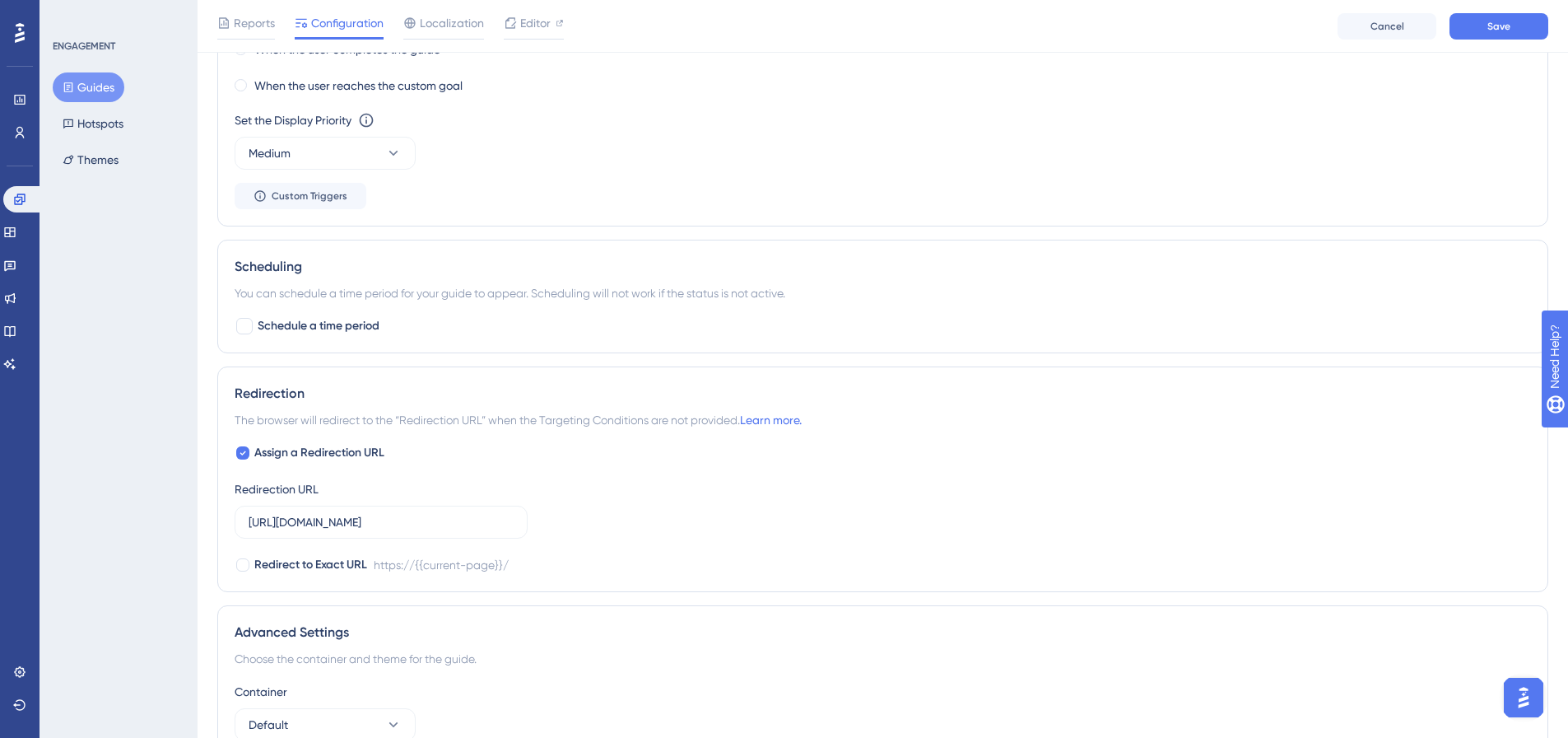
scroll to position [1133, 0]
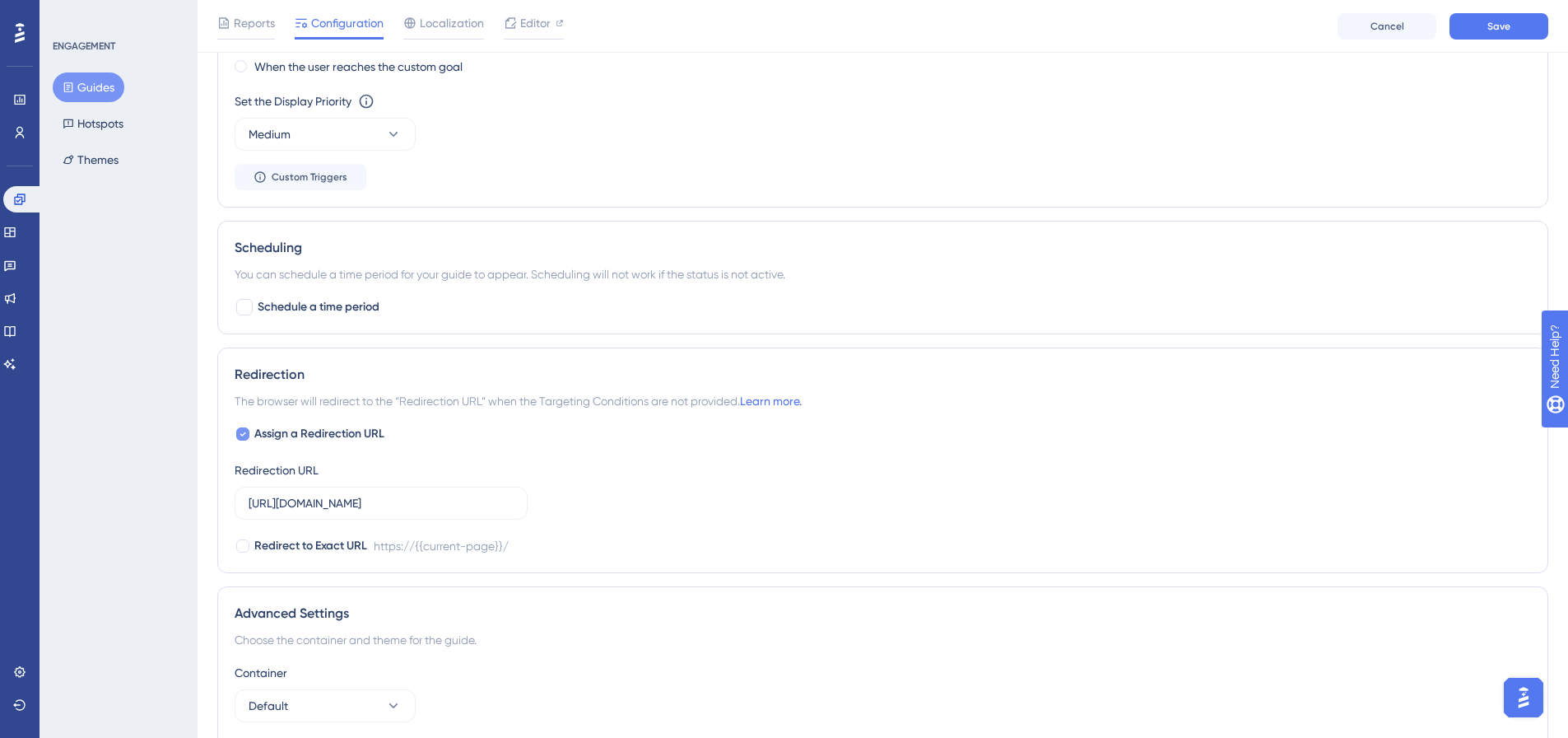
click at [326, 435] on span "Assign a Redirection URL" at bounding box center [319, 433] width 130 height 20
checkbox input "false"
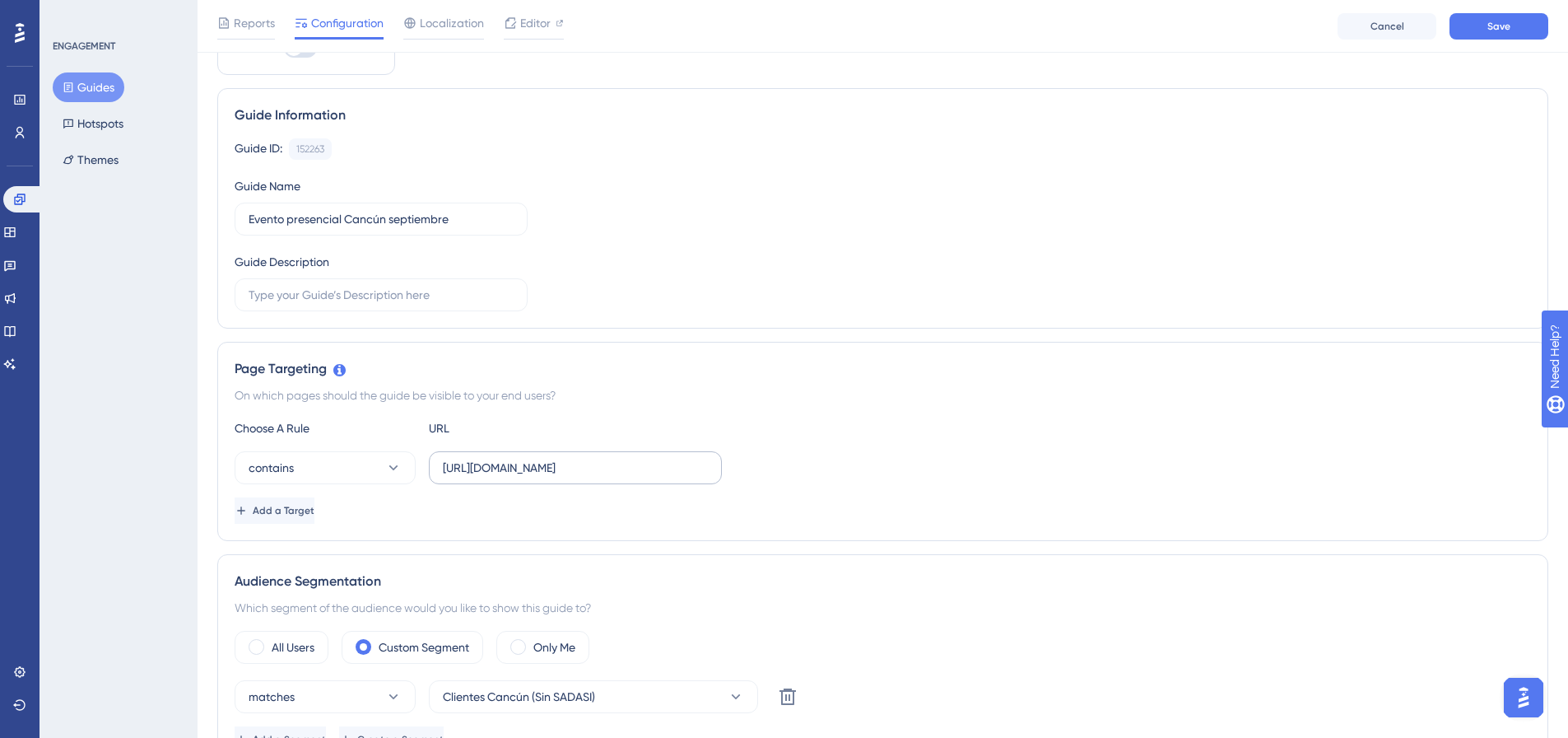
scroll to position [0, 0]
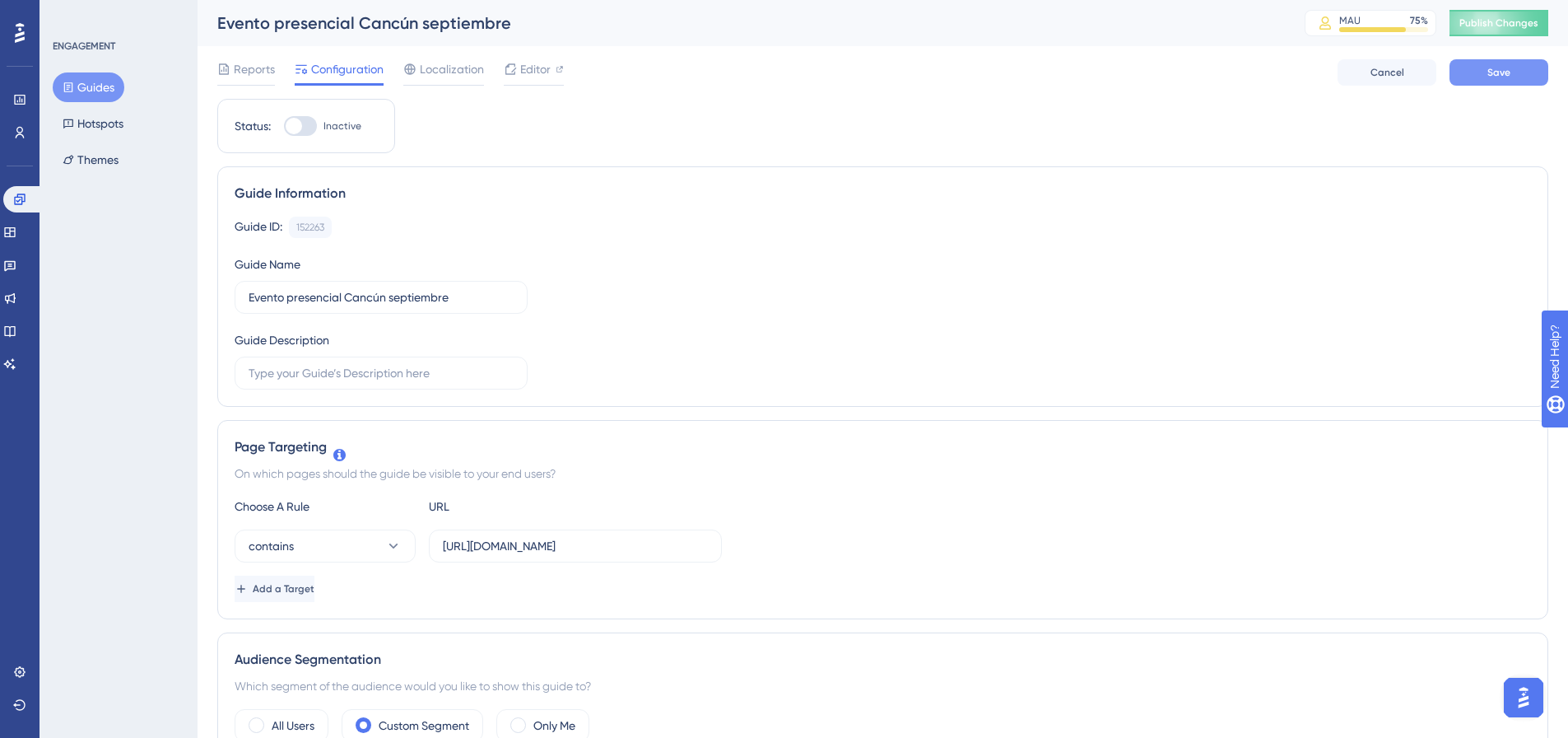
click at [1511, 68] on button "Save" at bounding box center [1499, 73] width 99 height 26
click at [1491, 36] on div "Evento presencial Cancún septiembre MAU 75 % Click to see add-on and upgrade op…" at bounding box center [883, 23] width 1371 height 47
click at [1500, 30] on button "Publish Changes" at bounding box center [1499, 23] width 99 height 26
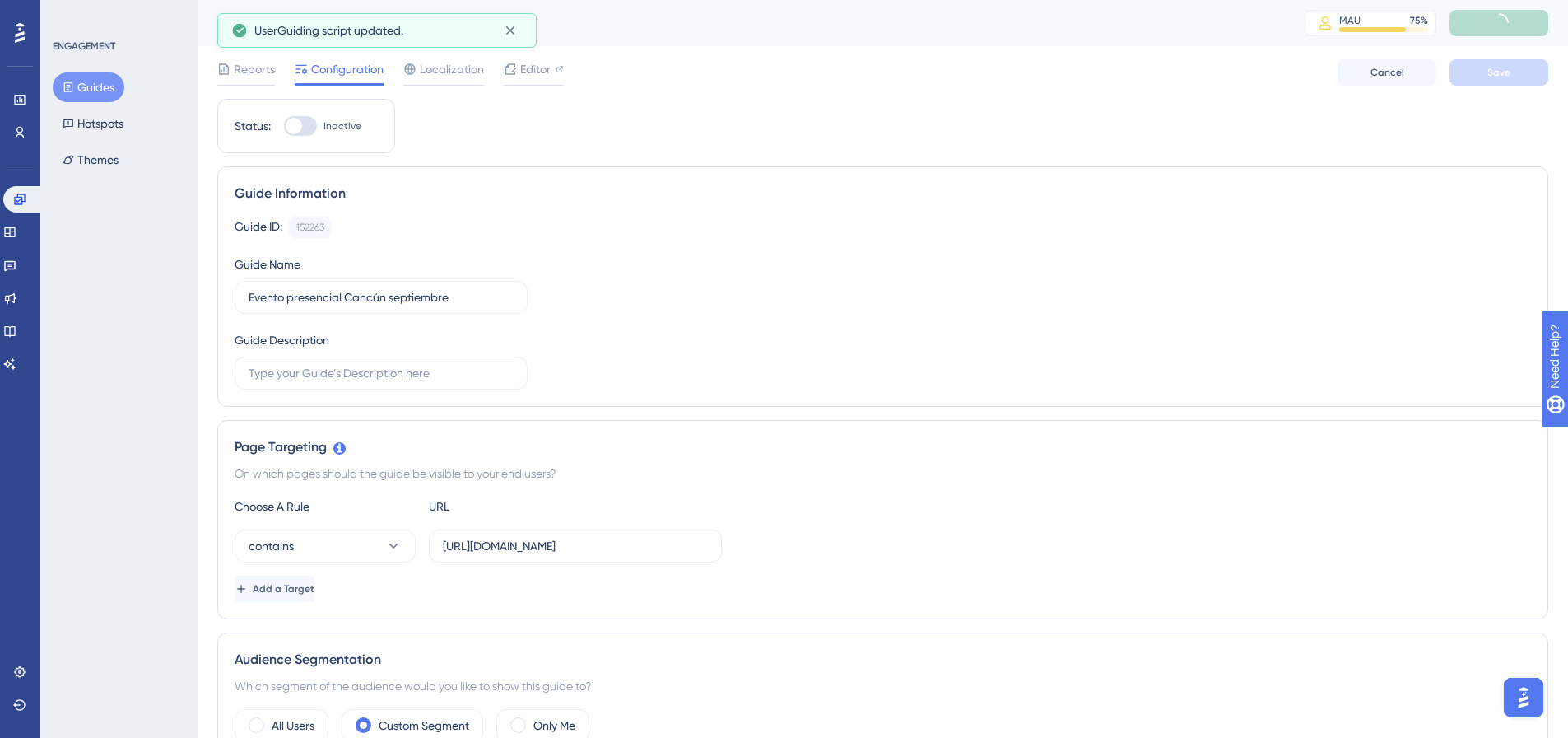
click at [73, 85] on icon at bounding box center [68, 87] width 9 height 10
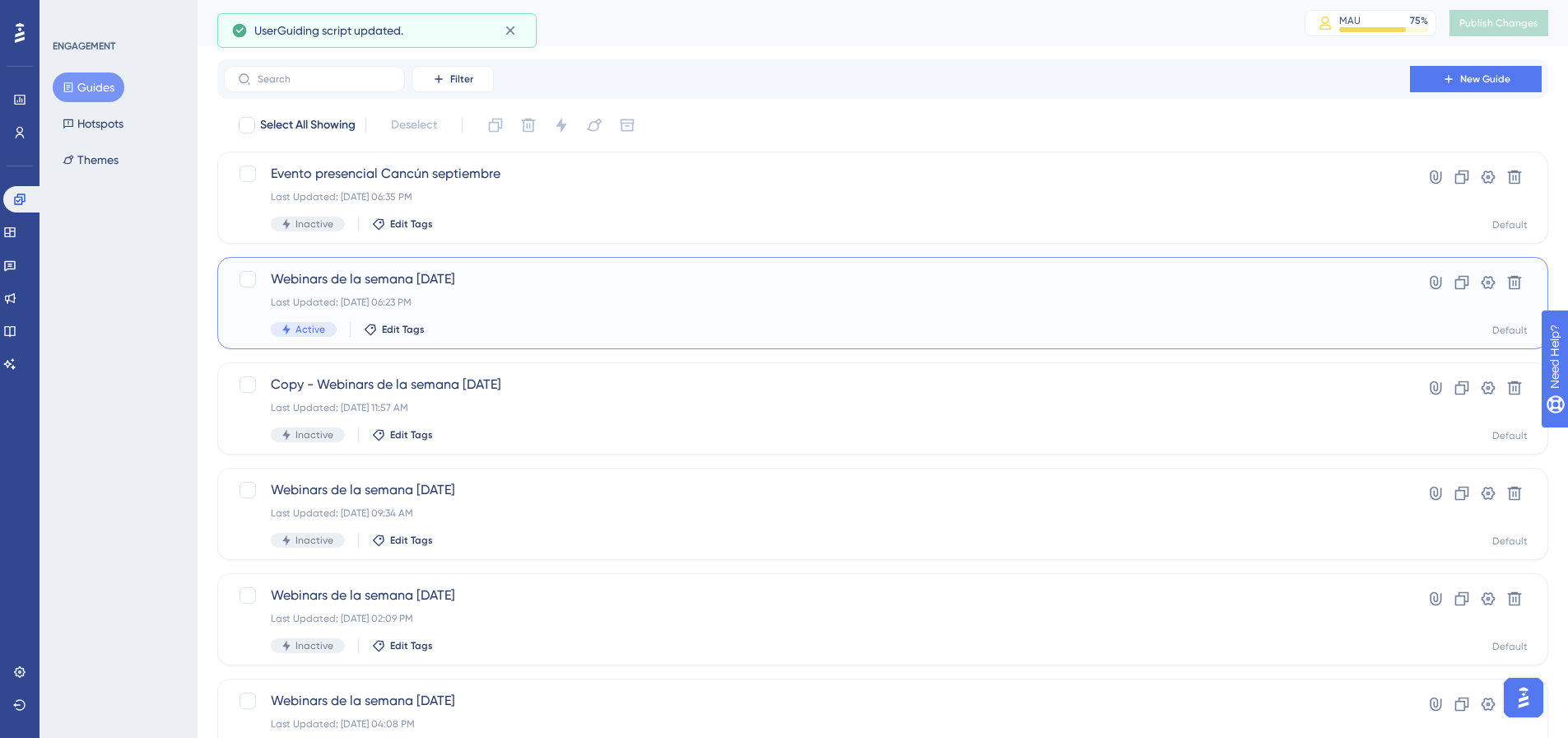
click at [458, 289] on div "Webinars de la semana 12/09/2025 Last Updated: Sep 18 2025, 06:23 PM Active Edi…" at bounding box center [817, 303] width 1092 height 68
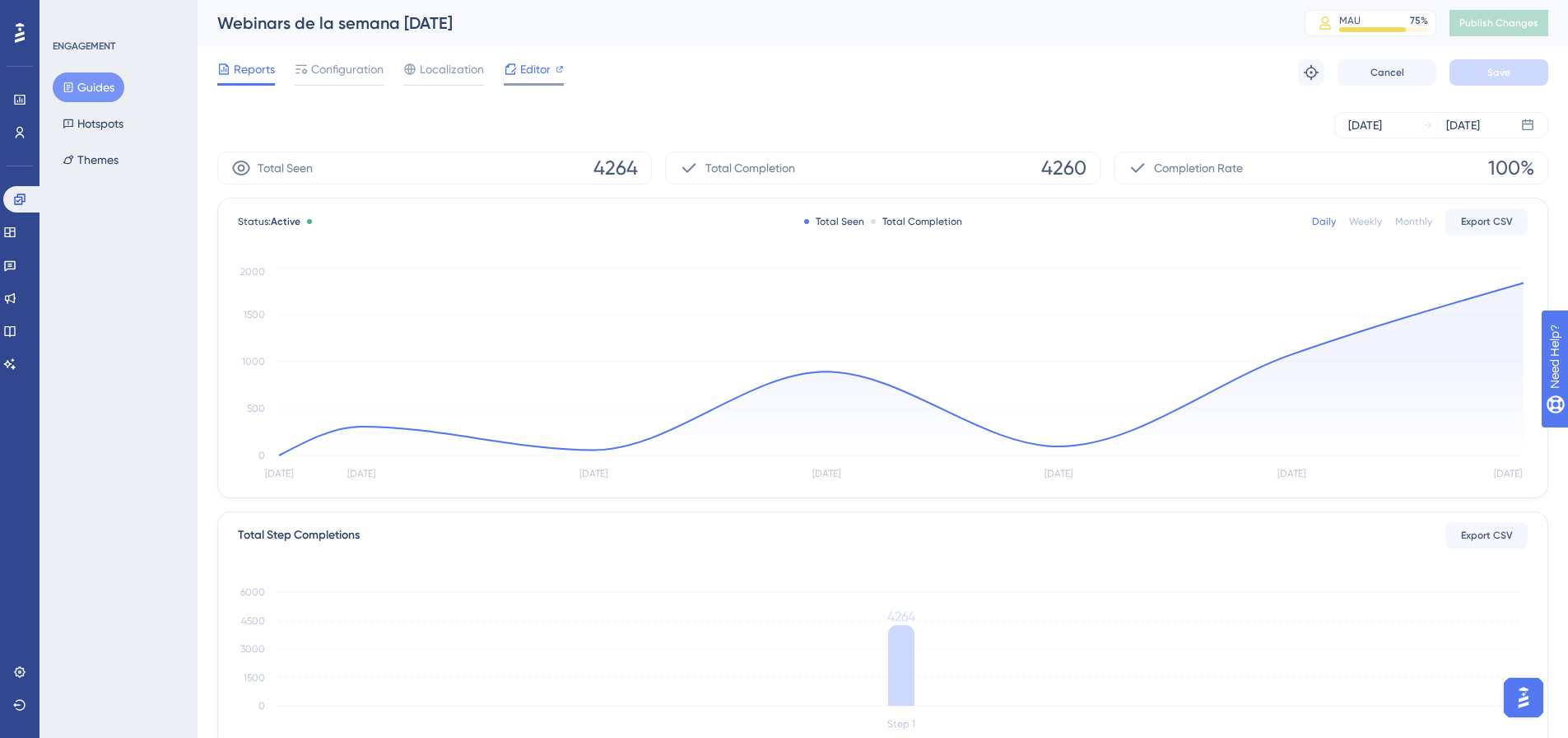
click at [546, 74] on span "Editor" at bounding box center [535, 69] width 31 height 20
click at [26, 195] on link at bounding box center [23, 199] width 39 height 26
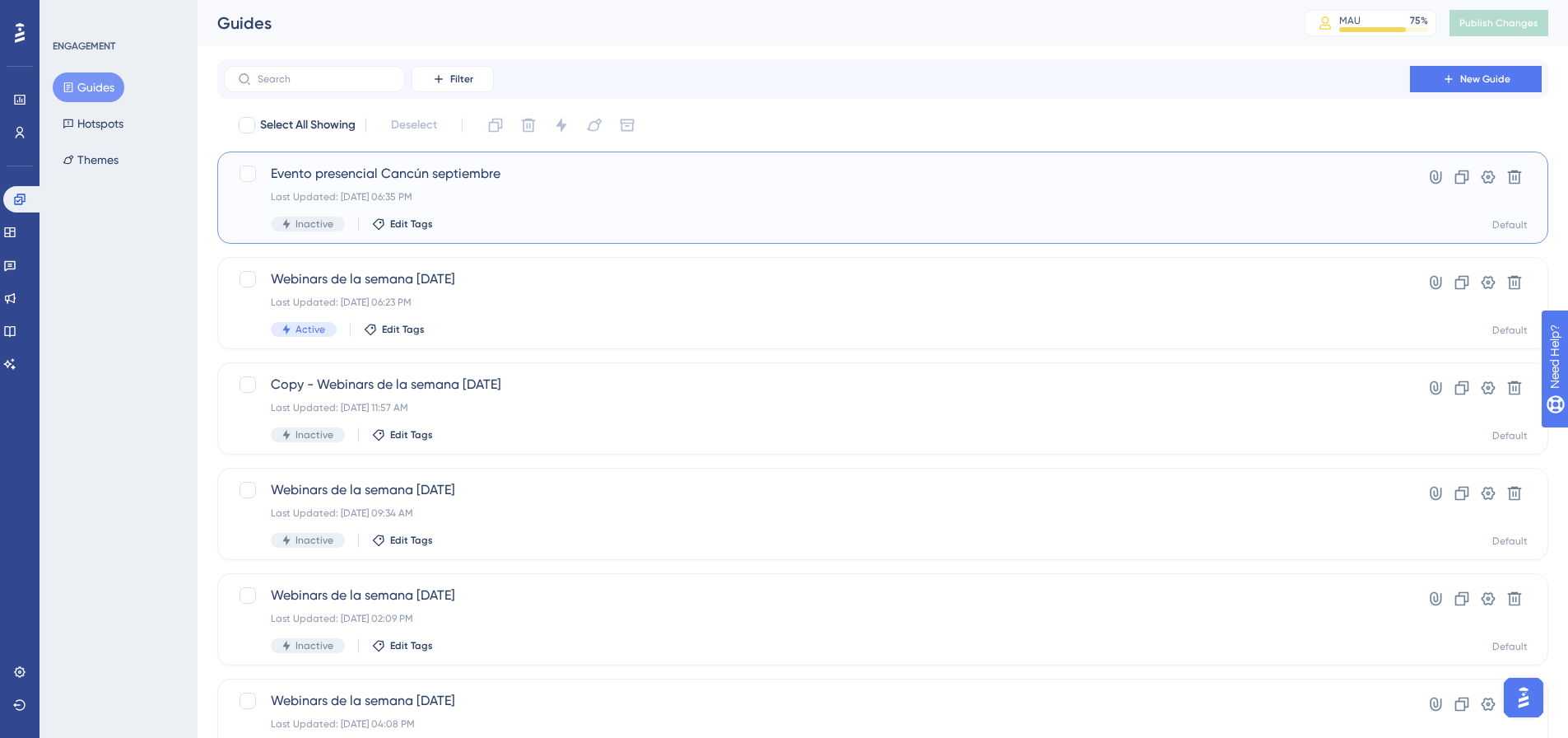
click at [470, 208] on div "Evento presencial Cancún septiembre Last Updated: Sep 18 2025, 06:35 PM Inactiv…" at bounding box center [817, 197] width 1092 height 68
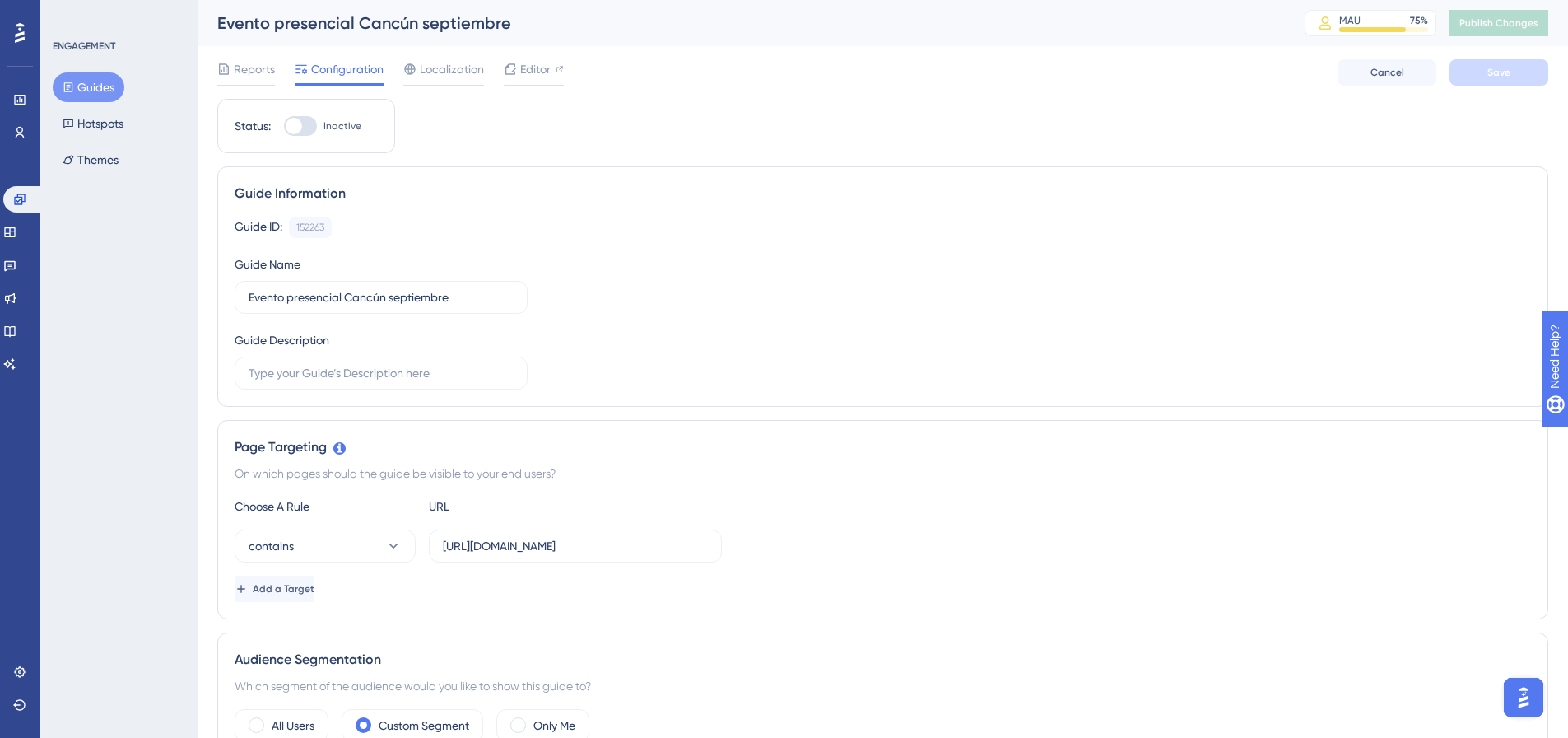
click at [288, 127] on div at bounding box center [294, 125] width 17 height 17
click at [284, 126] on input "Inactive" at bounding box center [283, 126] width 1 height 1
checkbox input "true"
click at [1495, 61] on button "Save" at bounding box center [1499, 73] width 99 height 26
click at [1527, 23] on span "Publish Changes" at bounding box center [1499, 23] width 79 height 13
